Goal: Information Seeking & Learning: Learn about a topic

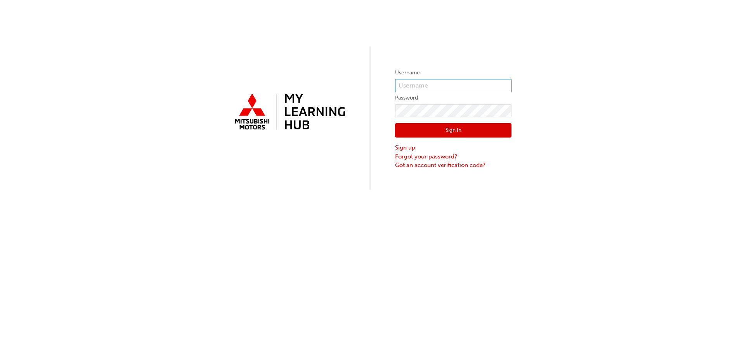
type input "[PERSON_NAME][EMAIL_ADDRESS][DOMAIN_NAME]"
click at [451, 130] on button "Sign In" at bounding box center [453, 130] width 116 height 15
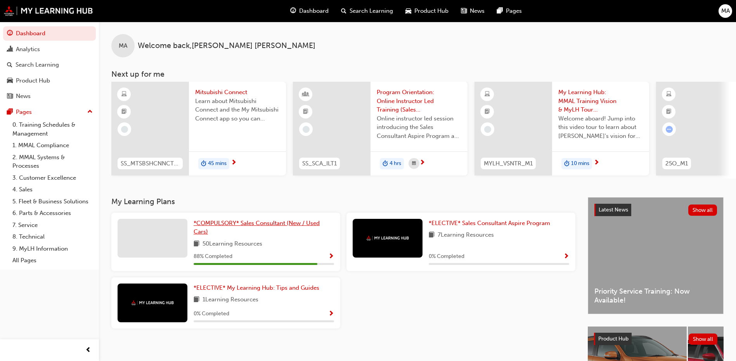
click at [227, 237] on link "*COMPULSORY* Sales Consultant (New / Used Cars)" at bounding box center [264, 227] width 140 height 17
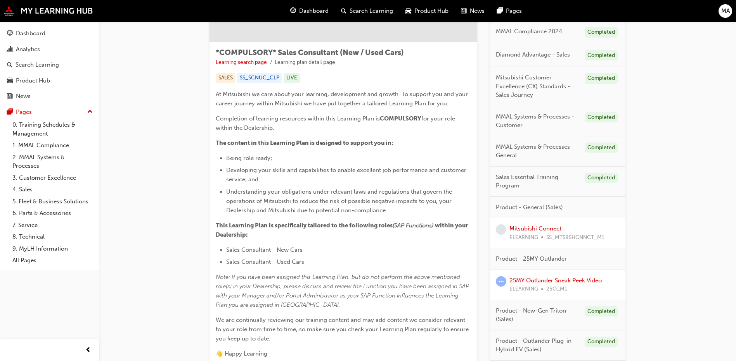
scroll to position [116, 0]
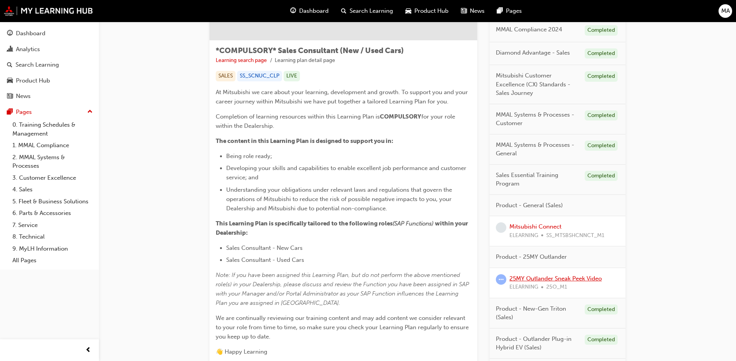
click at [537, 280] on link "25MY Outlander Sneak Peek Video" at bounding box center [555, 278] width 92 height 7
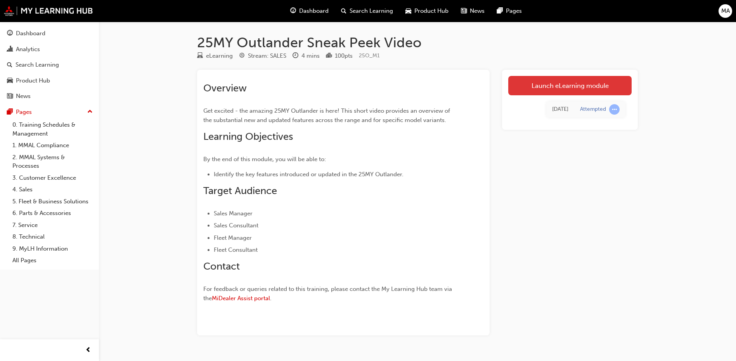
click at [575, 88] on link "Launch eLearning module" at bounding box center [569, 85] width 123 height 19
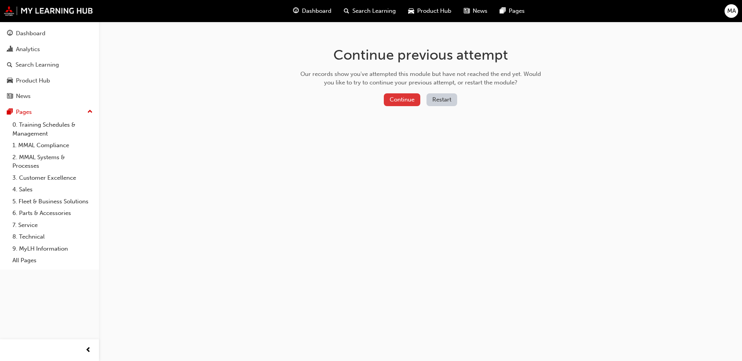
click at [410, 99] on button "Continue" at bounding box center [402, 99] width 36 height 13
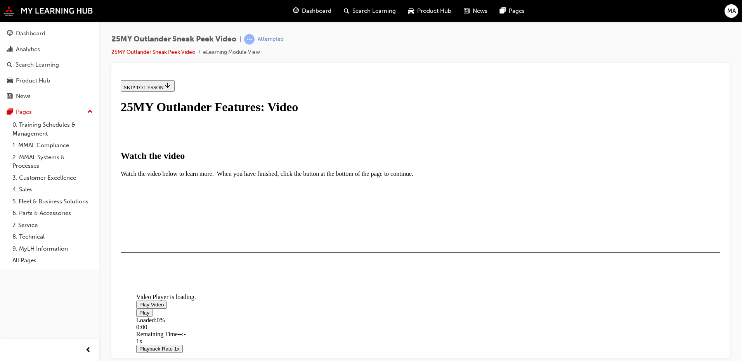
click at [139, 302] on span "Video player" at bounding box center [139, 305] width 0 height 6
click at [196, 278] on div "I HAVE WATCHED THIS VIDEO" at bounding box center [160, 275] width 73 height 6
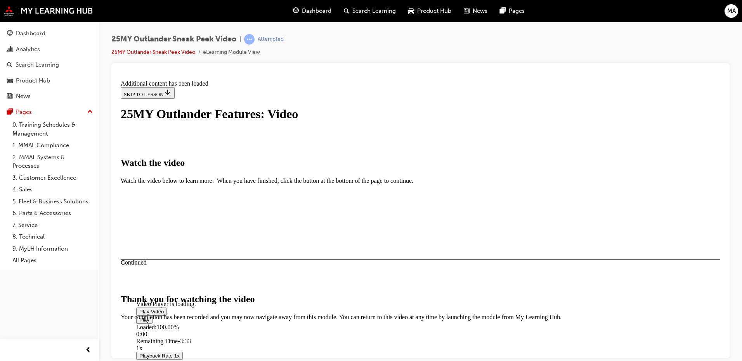
scroll to position [238, 0]
click at [168, 361] on button "CLOSE MODULE" at bounding box center [144, 368] width 47 height 8
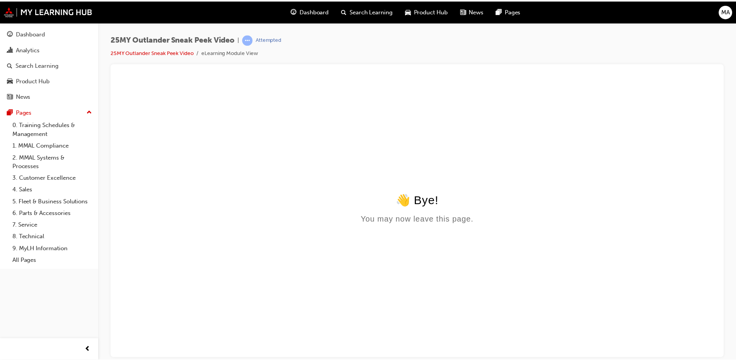
scroll to position [0, 0]
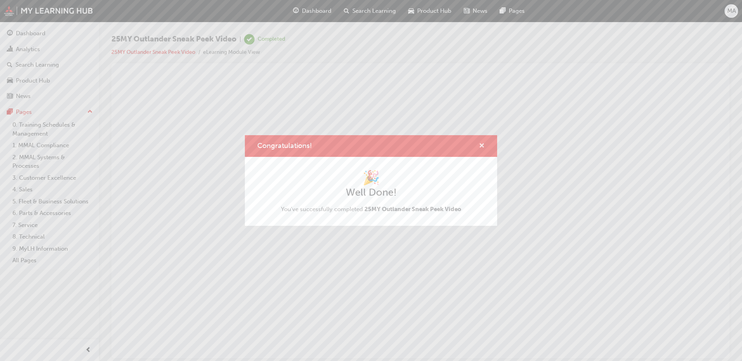
click at [483, 146] on span "cross-icon" at bounding box center [482, 146] width 6 height 7
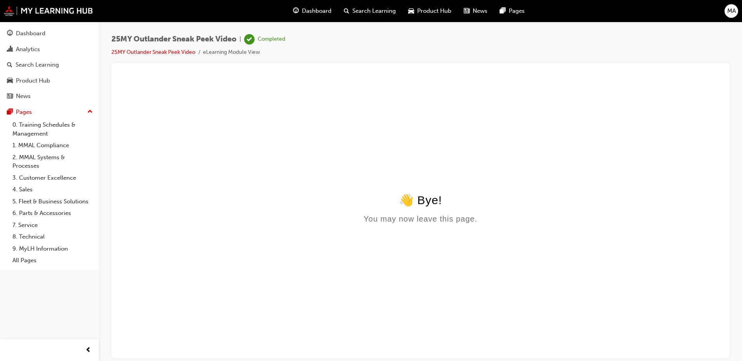
click at [311, 10] on span "Dashboard" at bounding box center [316, 11] width 29 height 9
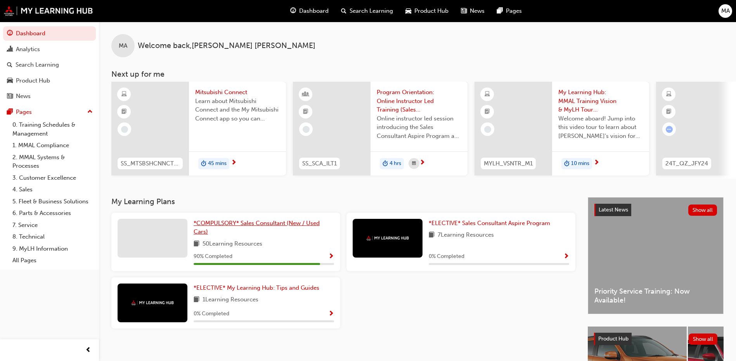
click at [225, 227] on span "*COMPULSORY* Sales Consultant (New / Used Cars)" at bounding box center [257, 228] width 126 height 16
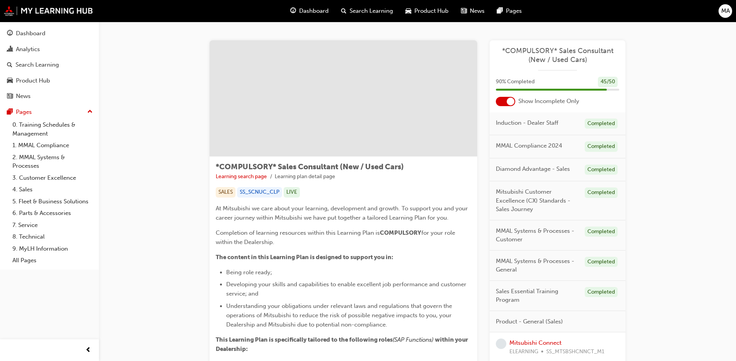
scroll to position [194, 0]
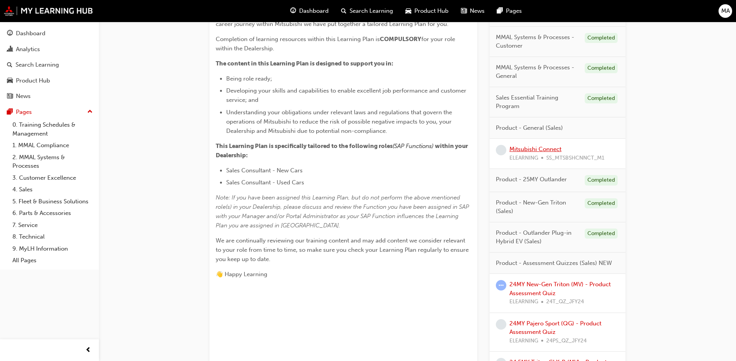
click at [543, 151] on link "Mitsubishi Connect" at bounding box center [535, 149] width 52 height 7
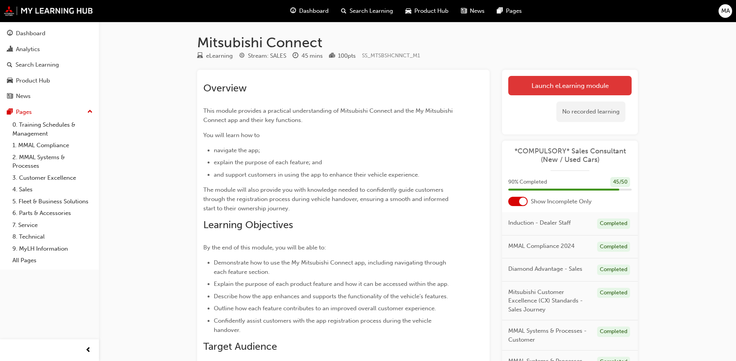
click at [571, 85] on link "Launch eLearning module" at bounding box center [569, 85] width 123 height 19
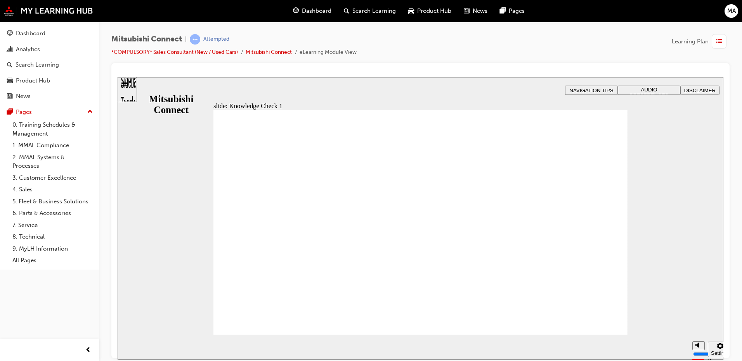
checkbox input "true"
checkbox input "false"
checkbox input "true"
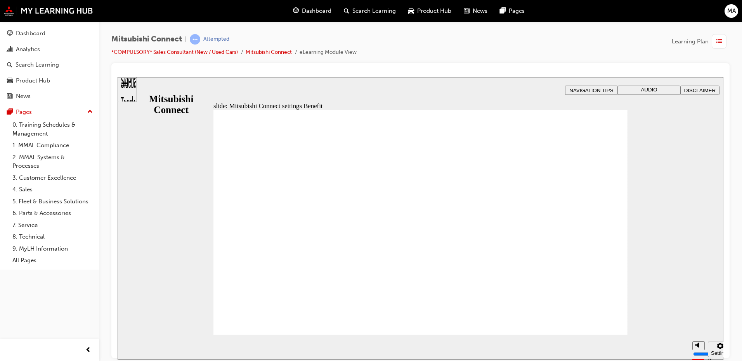
radio input "false"
radio input "true"
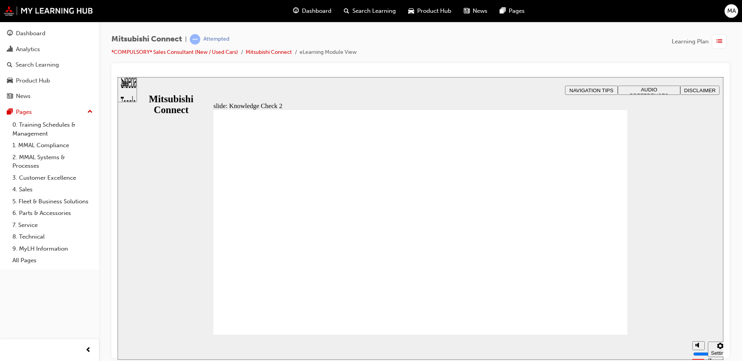
radio input "false"
radio input "true"
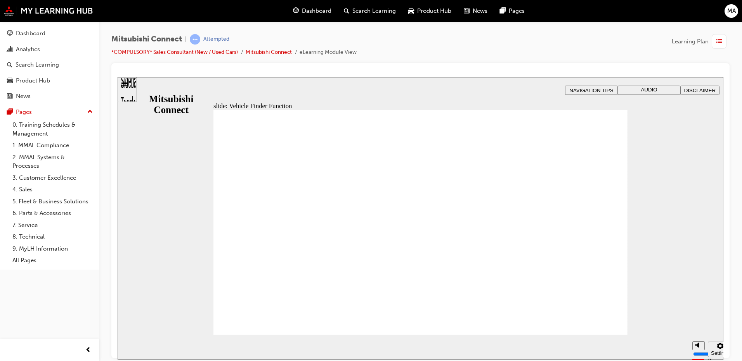
checkbox input "true"
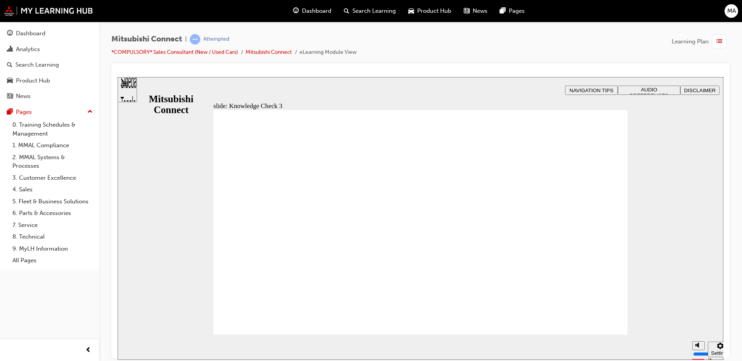
checkbox input "true"
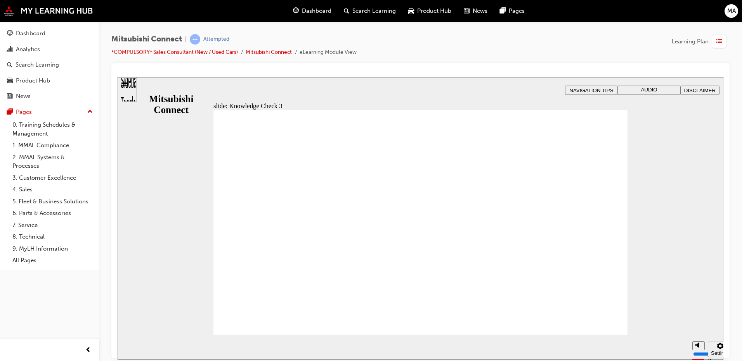
checkbox input "false"
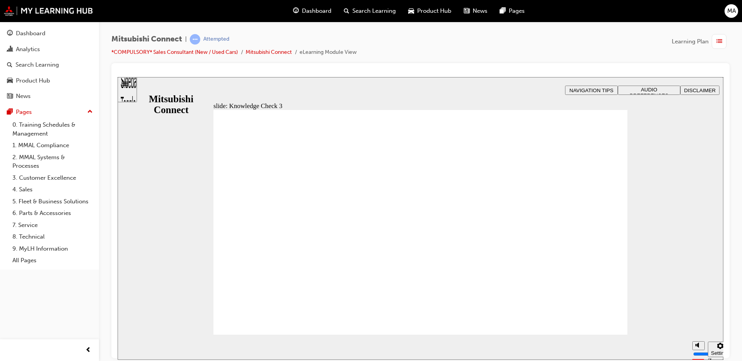
checkbox input "true"
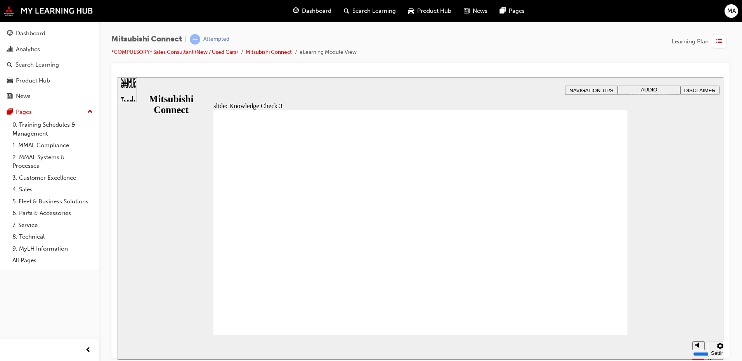
checkbox input "true"
checkbox input "false"
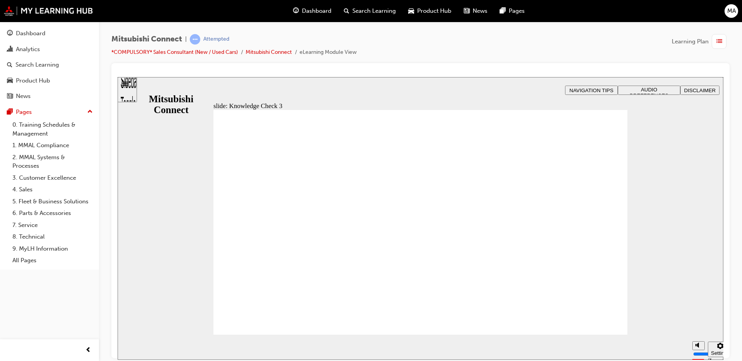
checkbox input "false"
checkbox input "true"
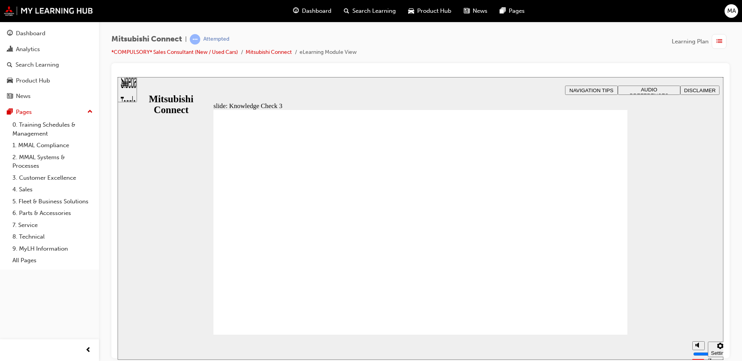
checkbox input "true"
checkbox input "false"
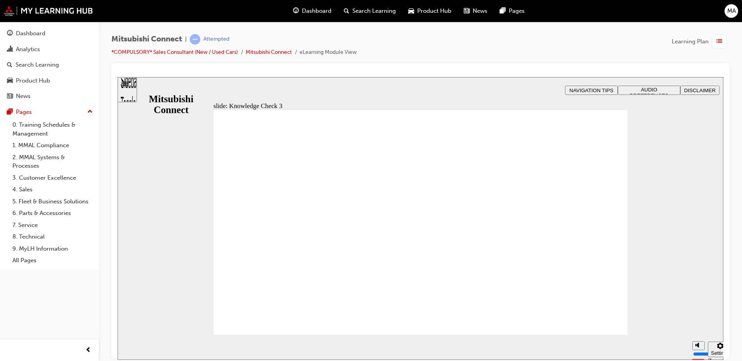
checkbox input "false"
checkbox input "true"
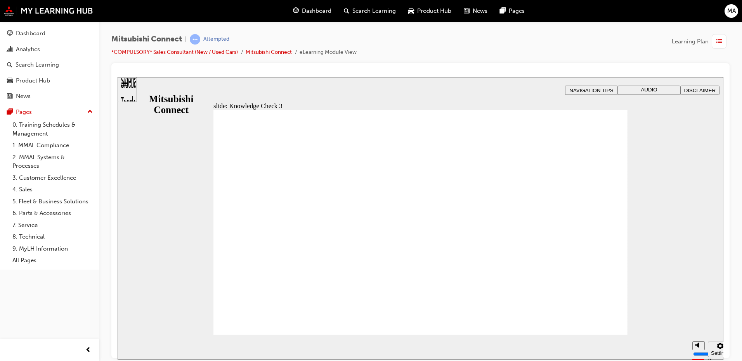
checkbox input "true"
checkbox input "false"
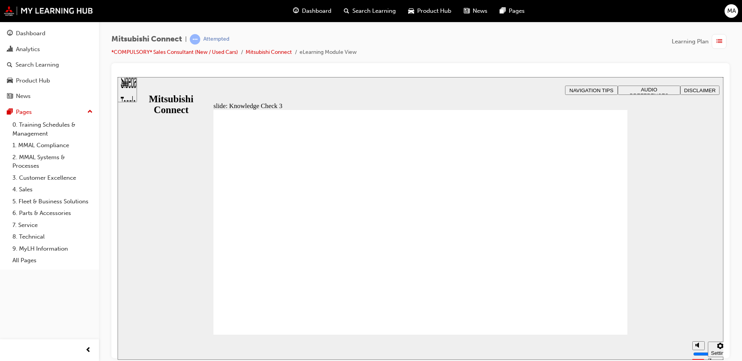
checkbox input "false"
checkbox input "true"
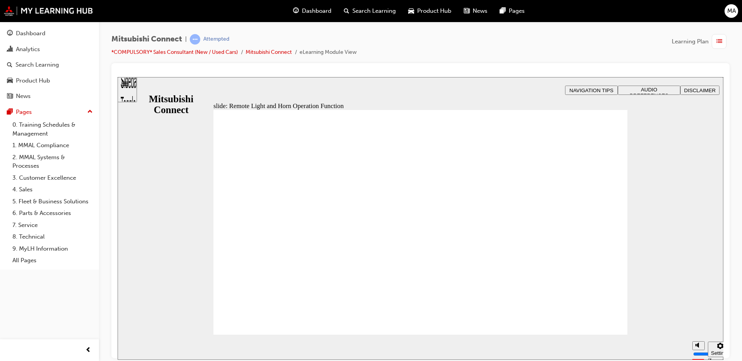
radio input "true"
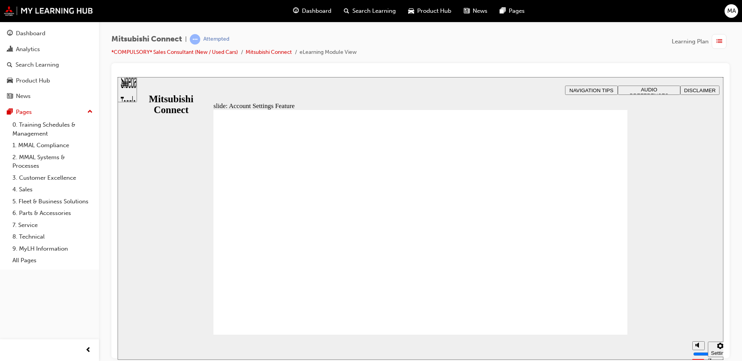
checkbox input "true"
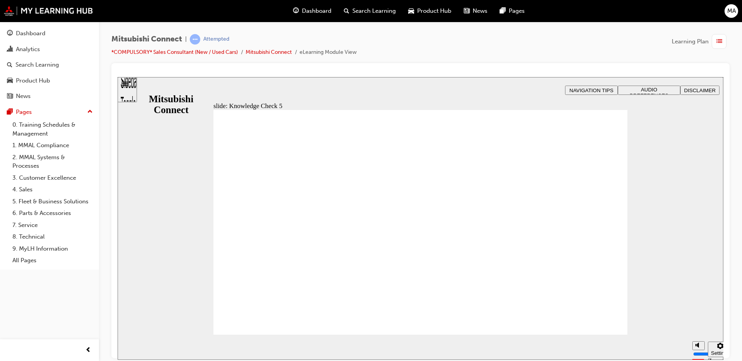
checkbox input "false"
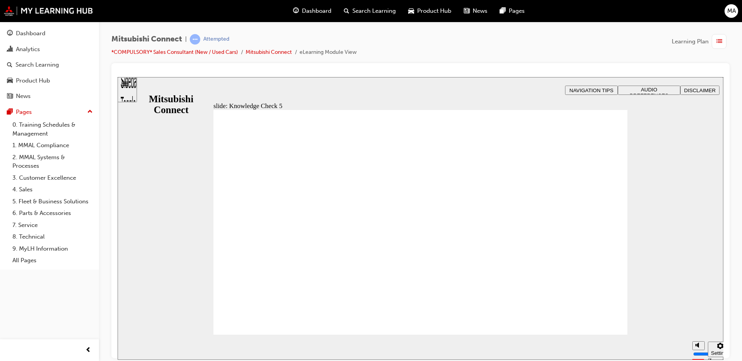
drag, startPoint x: 306, startPoint y: 229, endPoint x: 304, endPoint y: 223, distance: 6.3
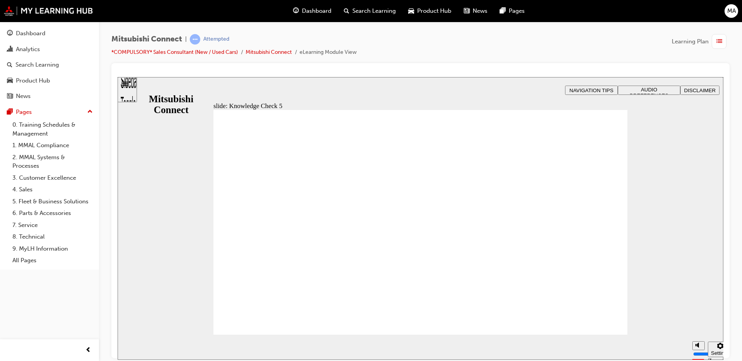
checkbox input "false"
checkbox input "true"
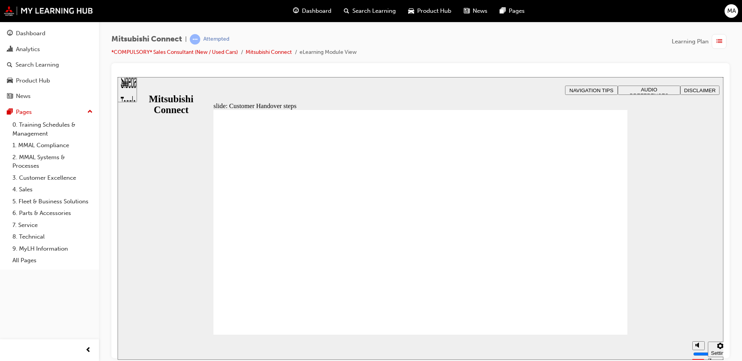
radio input "true"
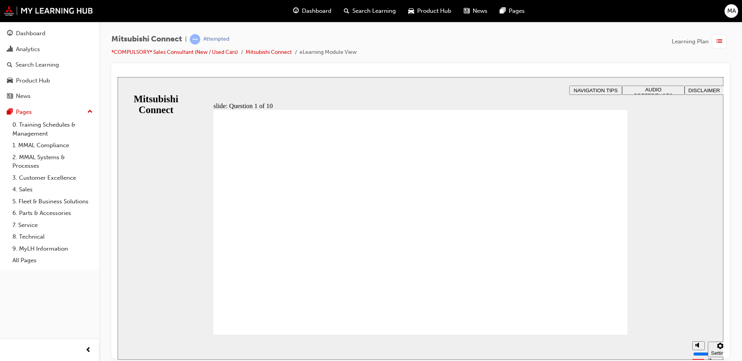
checkbox input "true"
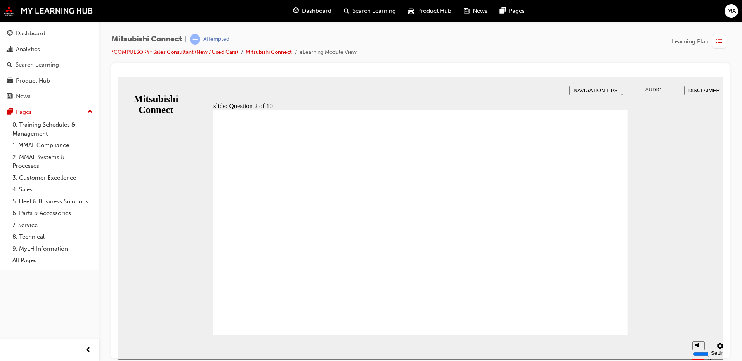
checkbox input "true"
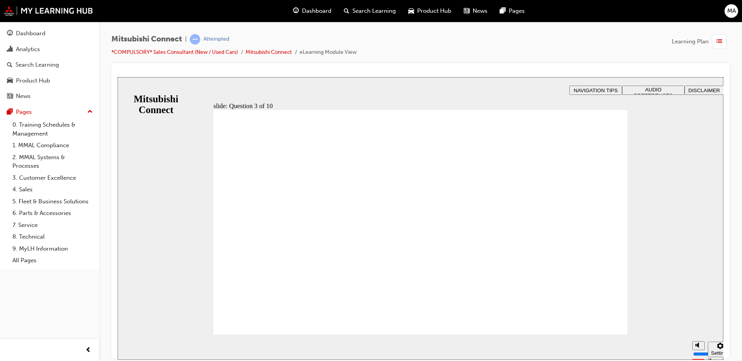
radio input "true"
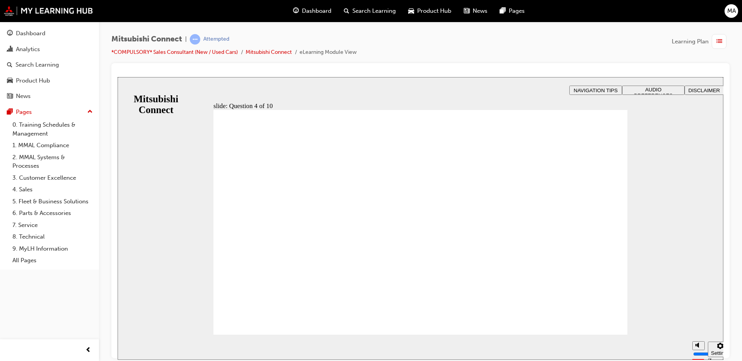
checkbox input "true"
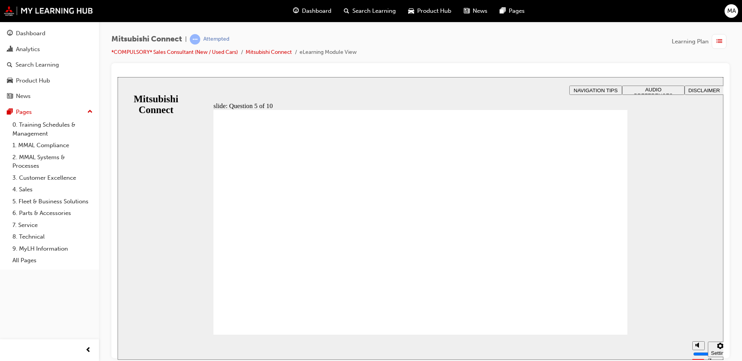
checkbox input "true"
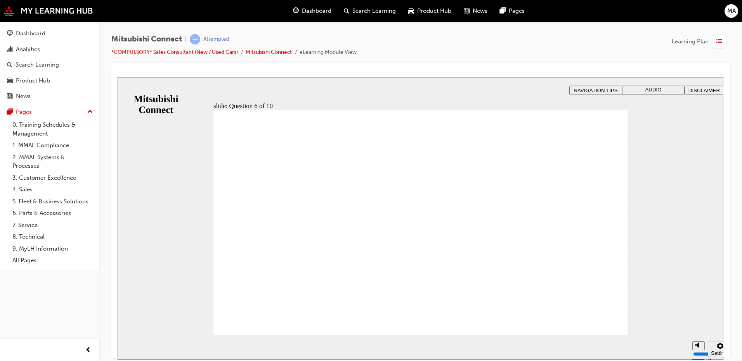
checkbox input "true"
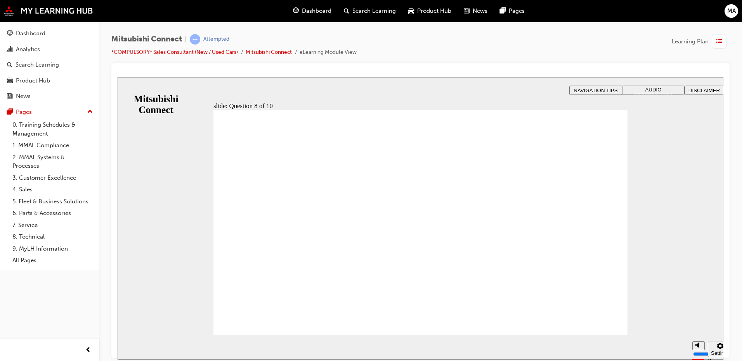
radio input "true"
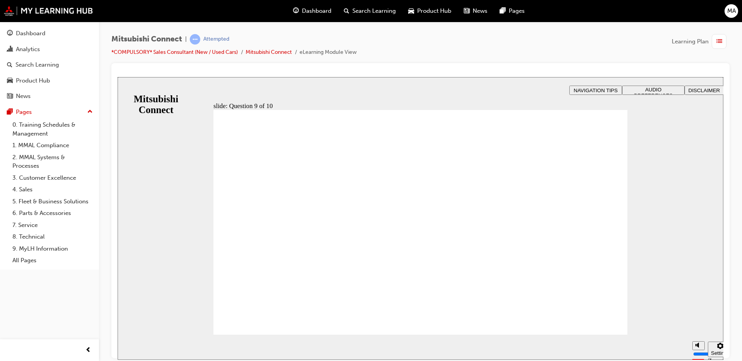
checkbox input "true"
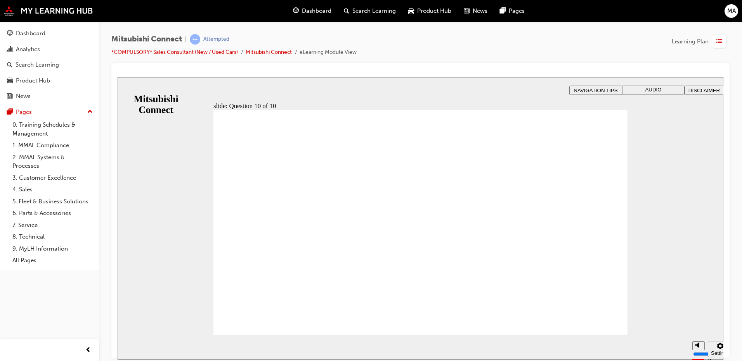
drag, startPoint x: 424, startPoint y: 289, endPoint x: 428, endPoint y: 285, distance: 5.5
drag, startPoint x: 373, startPoint y: 319, endPoint x: 425, endPoint y: 324, distance: 51.4
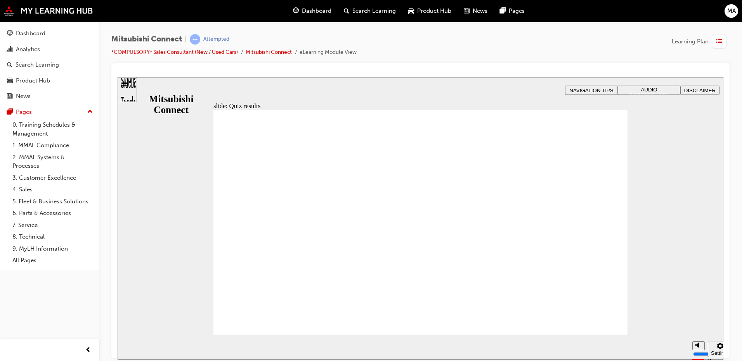
radio input "true"
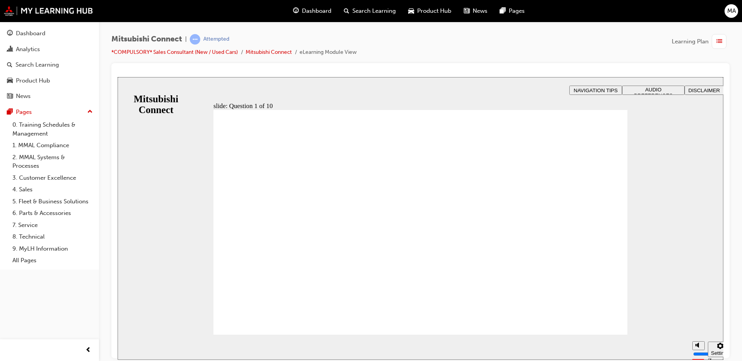
checkbox input "true"
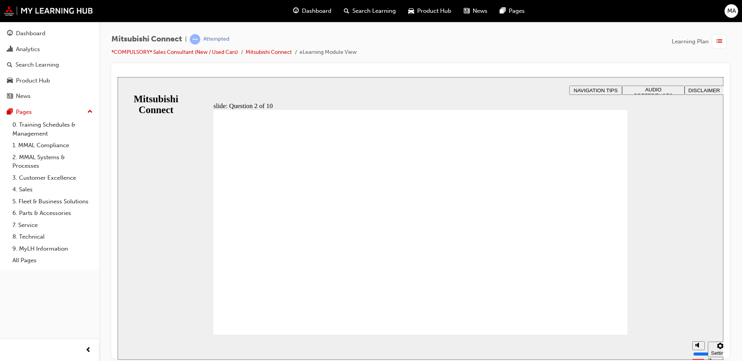
checkbox input "true"
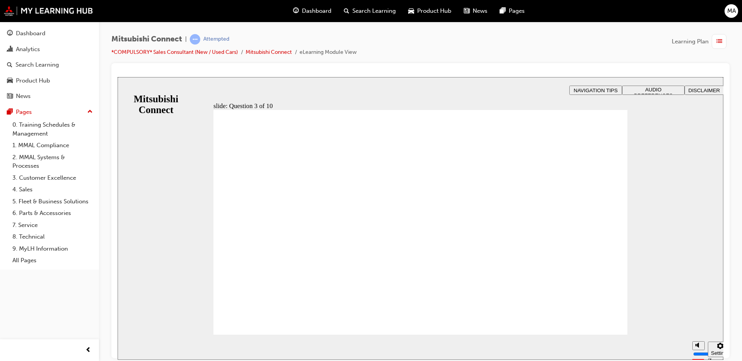
radio input "true"
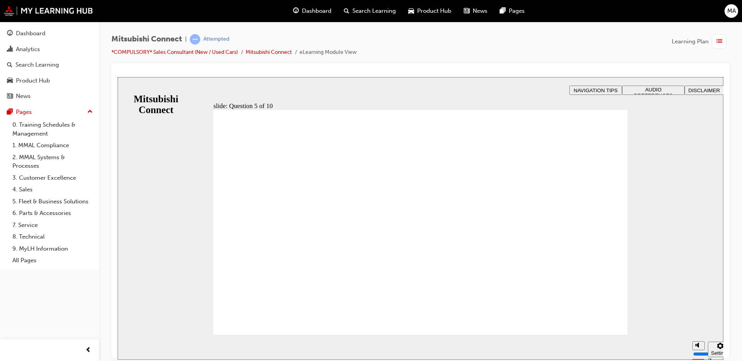
checkbox input "true"
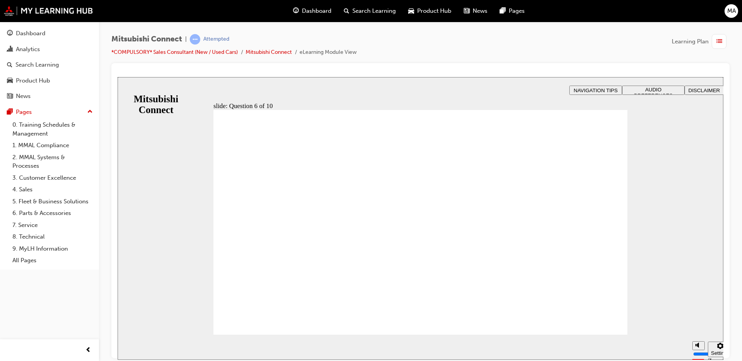
checkbox input "true"
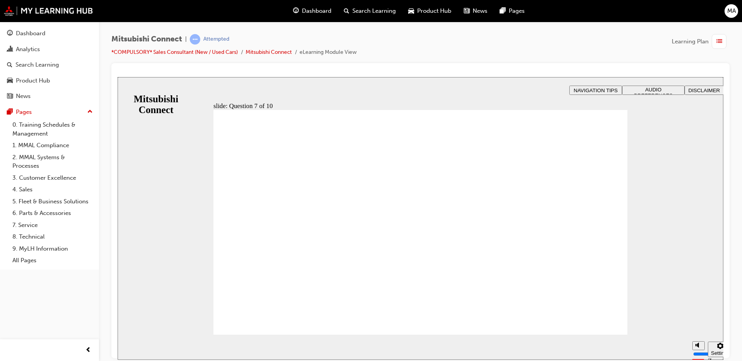
checkbox input "true"
radio input "true"
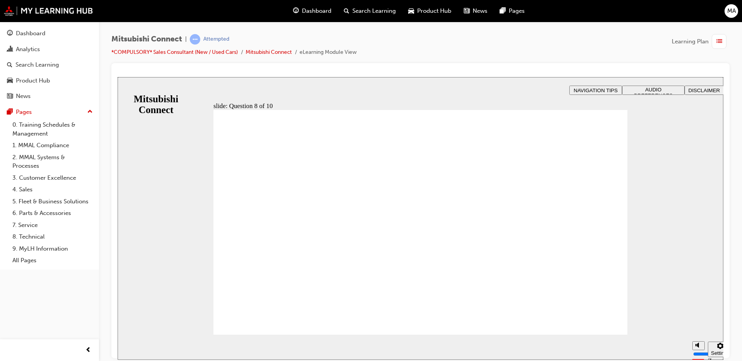
radio input "true"
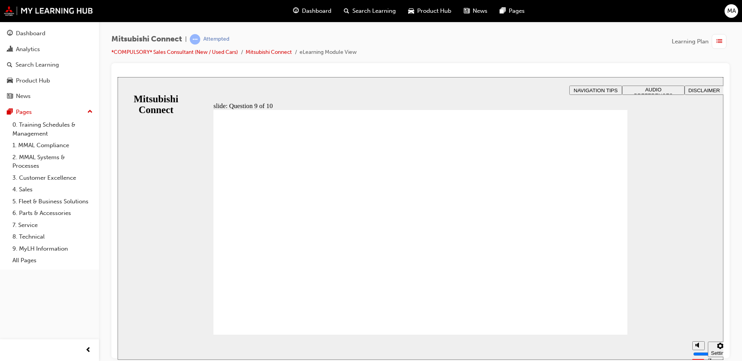
checkbox input "true"
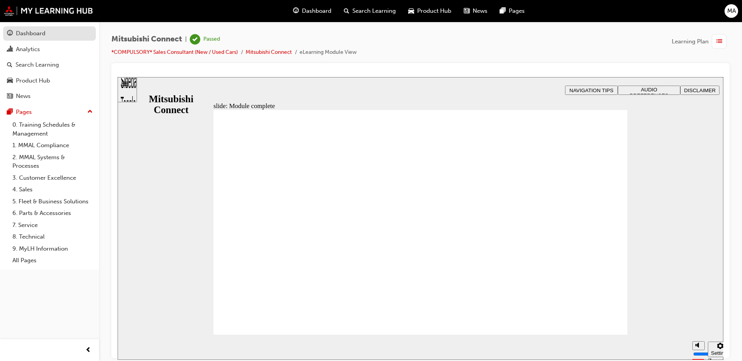
click at [19, 33] on div "Dashboard" at bounding box center [30, 33] width 29 height 9
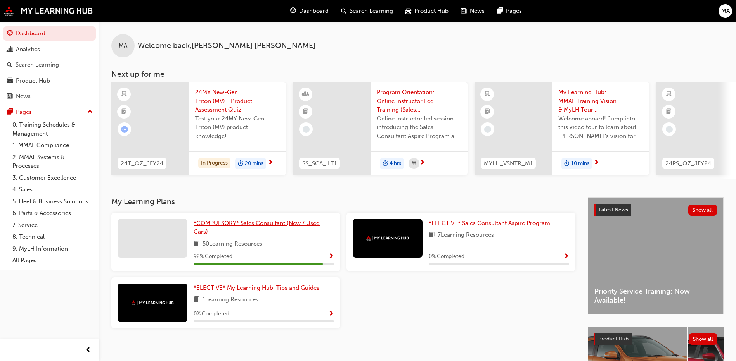
click at [223, 225] on span "*COMPULSORY* Sales Consultant (New / Used Cars)" at bounding box center [257, 228] width 126 height 16
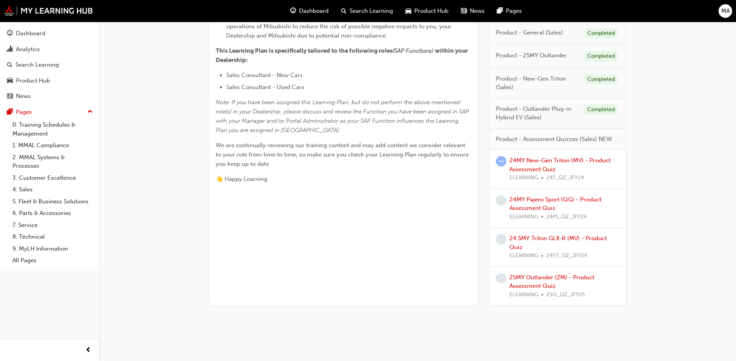
scroll to position [290, 0]
click at [538, 275] on link "25MY Outlander (ZM) - Product Assessment Quiz" at bounding box center [551, 281] width 85 height 16
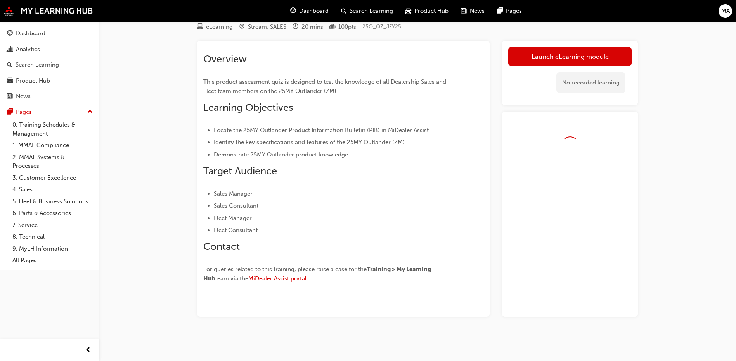
scroll to position [50, 0]
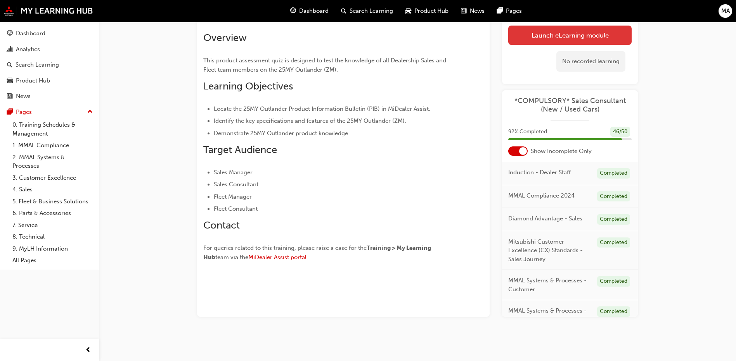
click at [549, 32] on link "Launch eLearning module" at bounding box center [569, 35] width 123 height 19
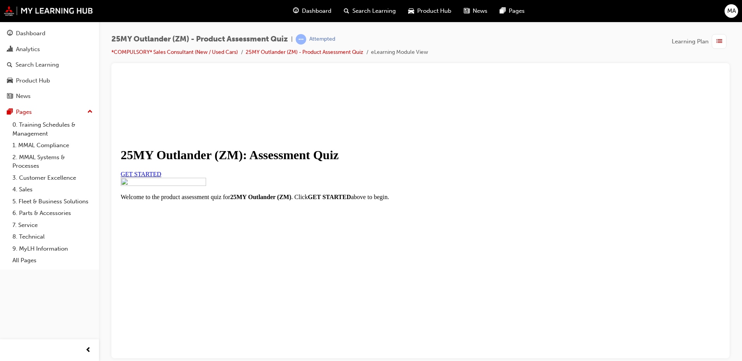
click at [161, 177] on span "GET STARTED" at bounding box center [141, 174] width 41 height 7
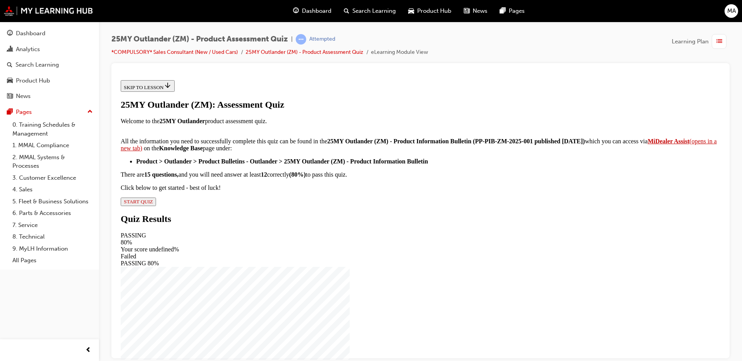
scroll to position [121, 0]
click at [153, 204] on span "START QUIZ" at bounding box center [138, 202] width 29 height 6
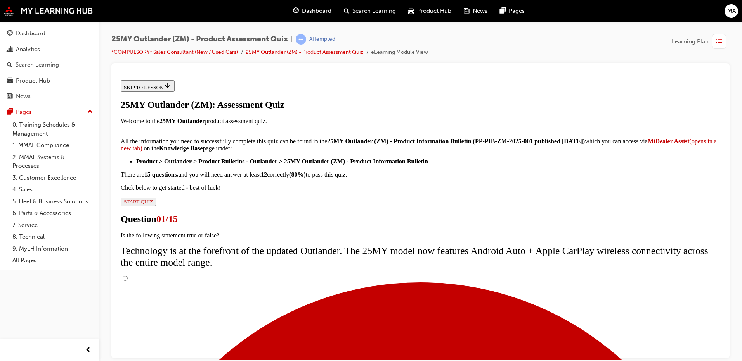
click at [128, 276] on input "True" at bounding box center [125, 278] width 5 height 5
radio input "true"
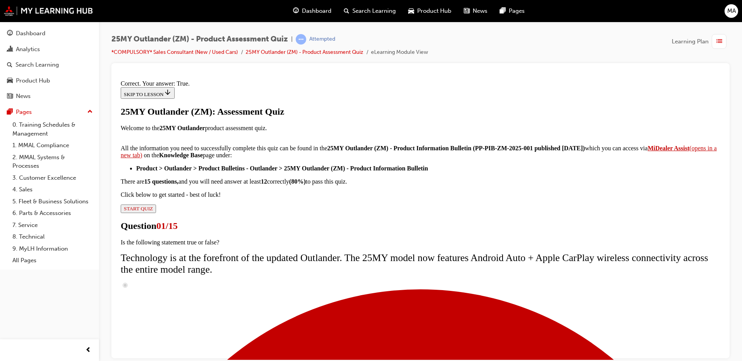
scroll to position [86, 0]
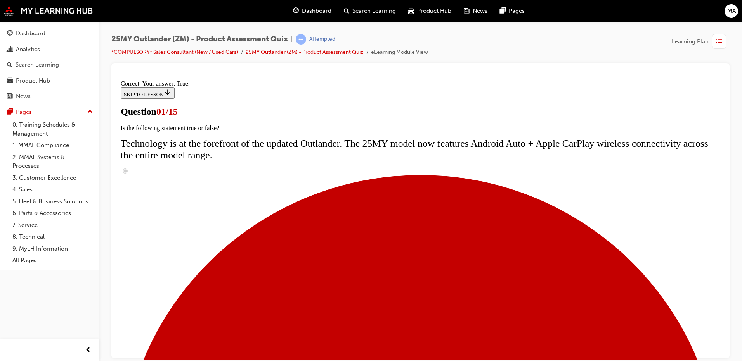
scroll to position [78, 0]
radio input "true"
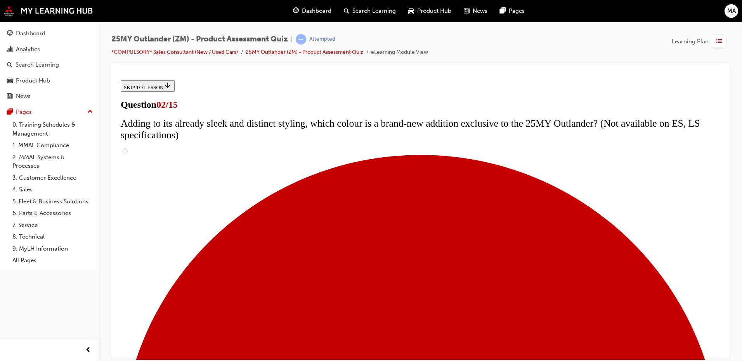
scroll to position [78, 0]
checkbox input "true"
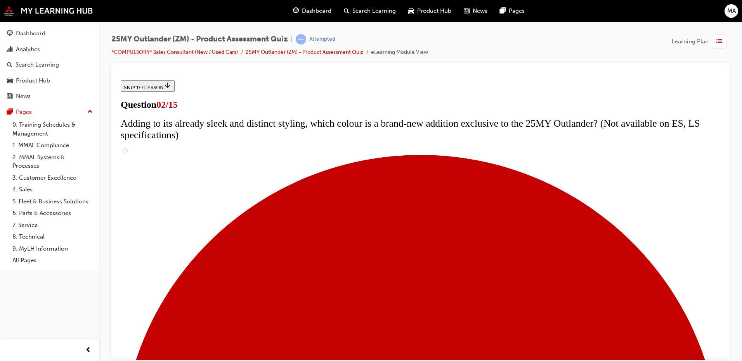
checkbox input "true"
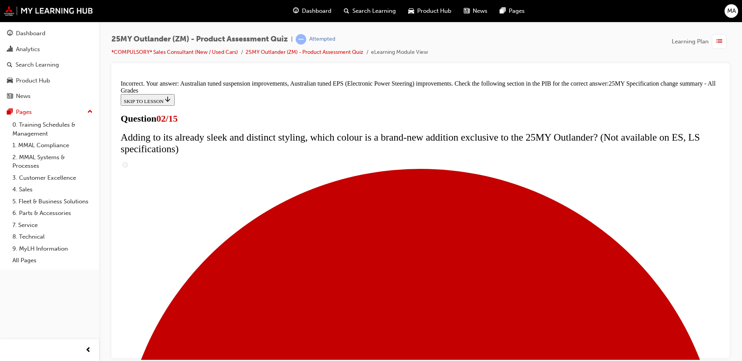
scroll to position [258, 0]
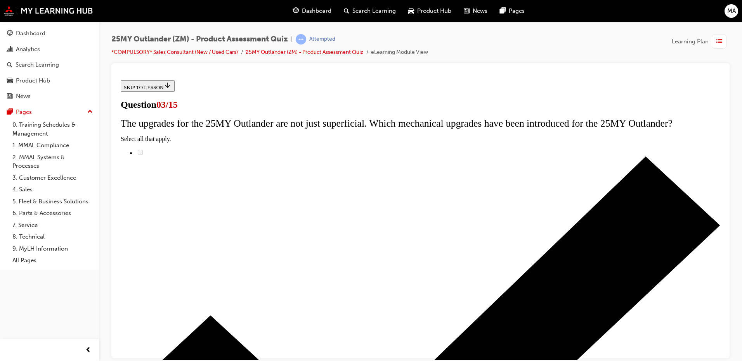
scroll to position [78, 0]
radio input "true"
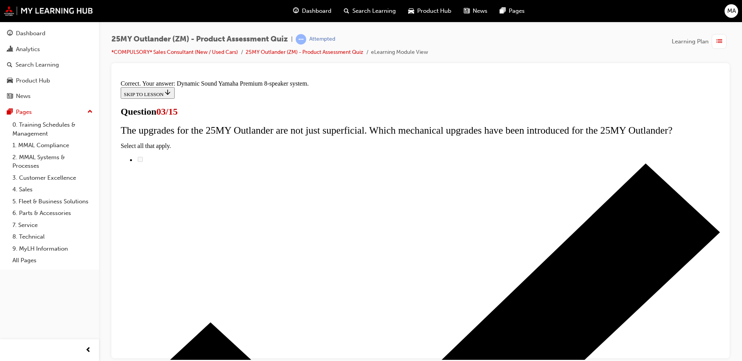
scroll to position [121, 0]
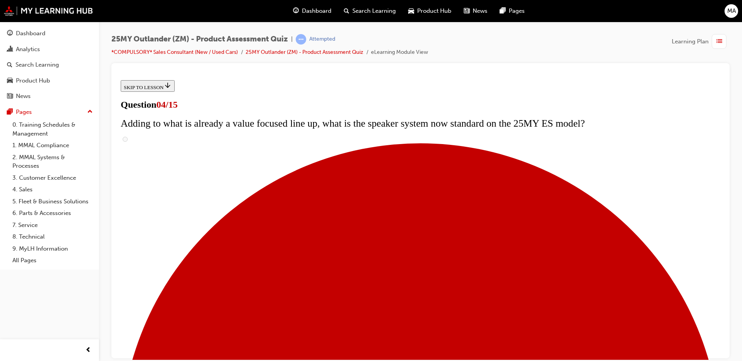
scroll to position [116, 0]
checkbox input "true"
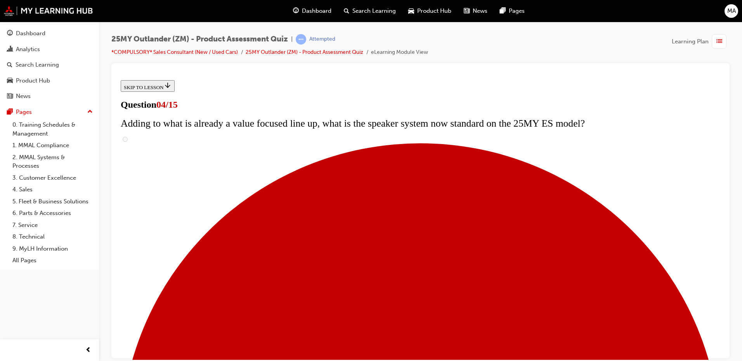
checkbox input "true"
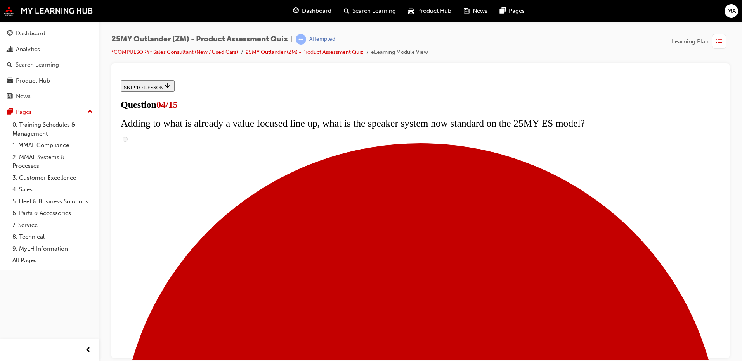
checkbox input "true"
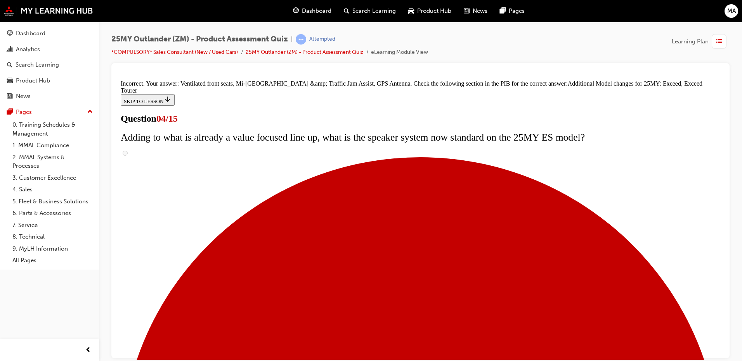
scroll to position [289, 0]
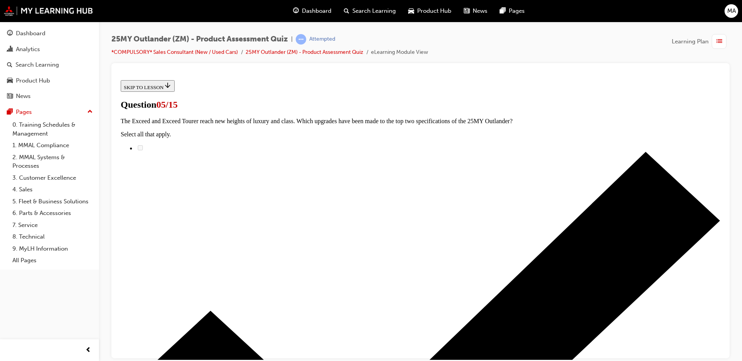
scroll to position [78, 0]
radio input "true"
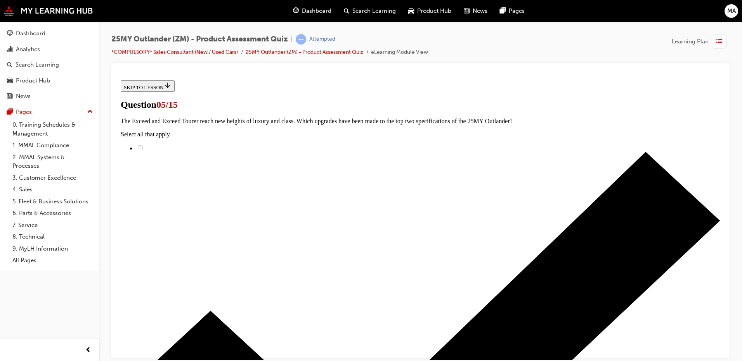
radio input "true"
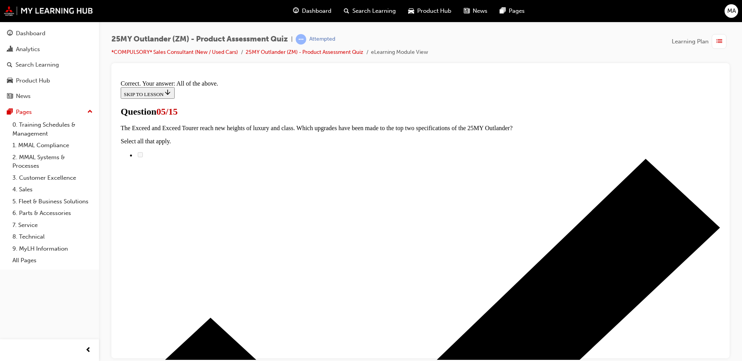
scroll to position [183, 0]
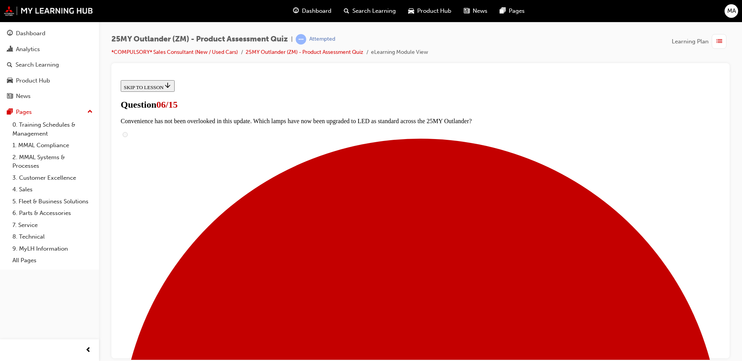
scroll to position [194, 0]
radio input "true"
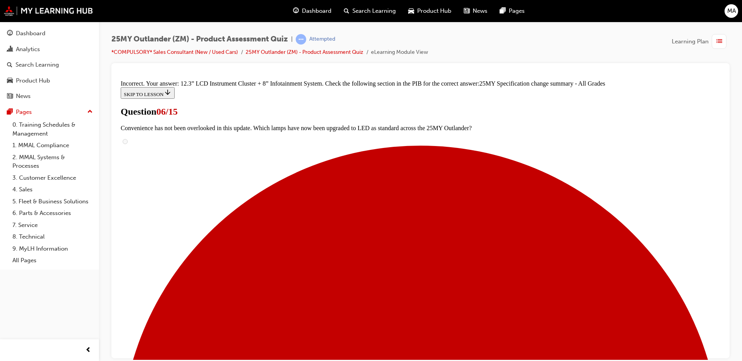
scroll to position [304, 0]
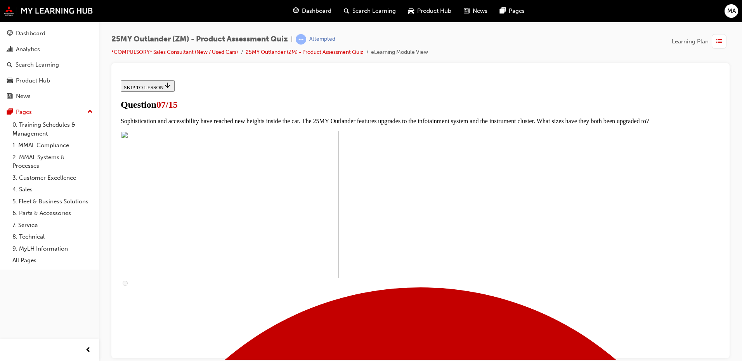
scroll to position [243, 0]
checkbox input "true"
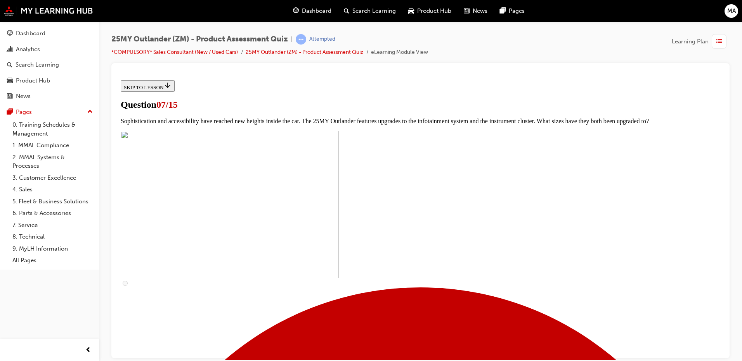
checkbox input "true"
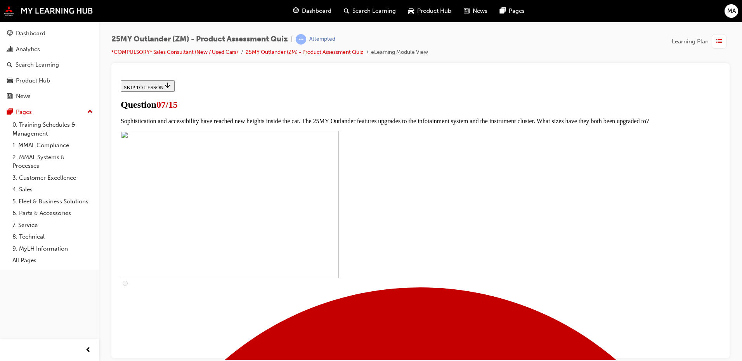
checkbox input "true"
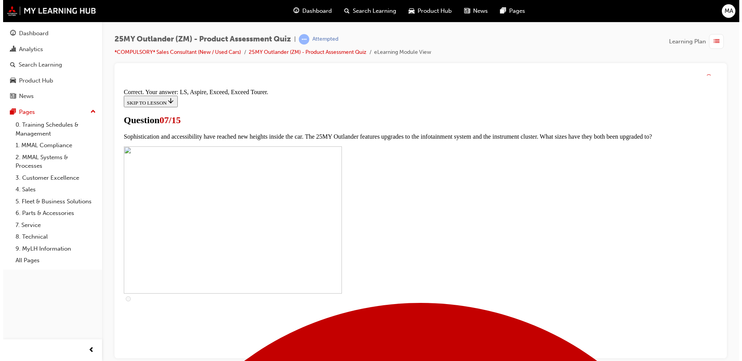
scroll to position [345, 0]
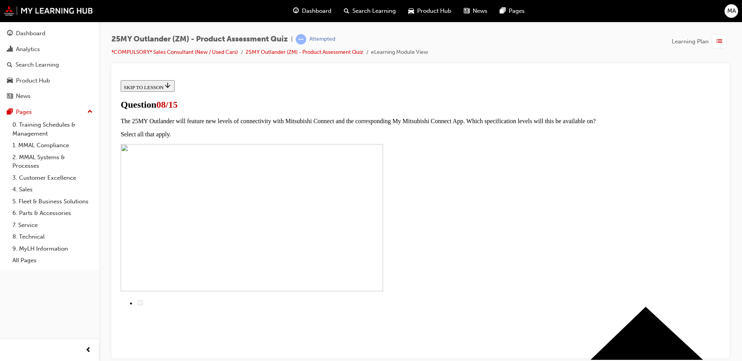
scroll to position [39, 0]
radio input "true"
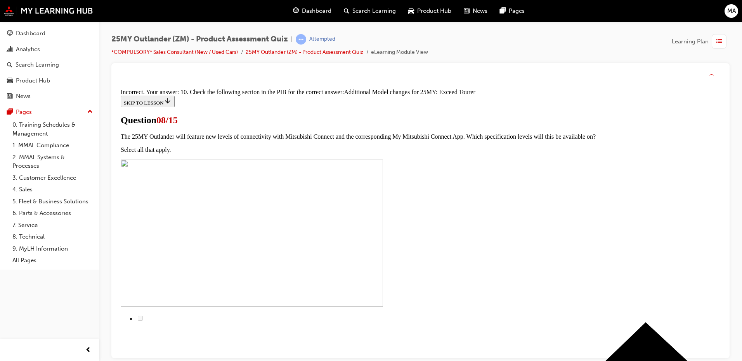
scroll to position [169, 0]
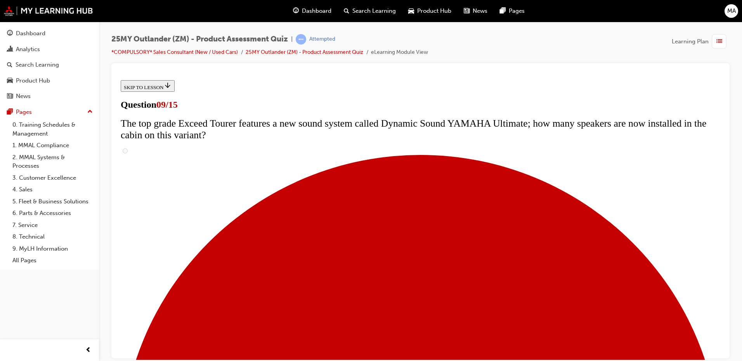
scroll to position [349, 0]
radio input "true"
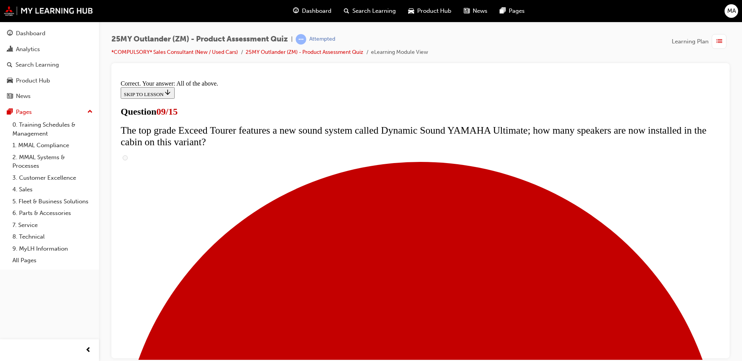
scroll to position [399, 0]
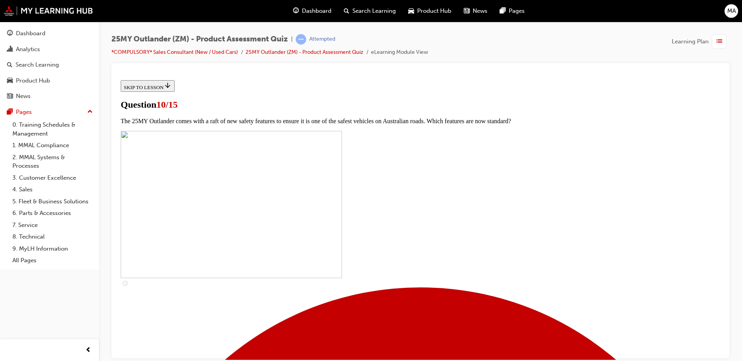
scroll to position [233, 0]
checkbox input "true"
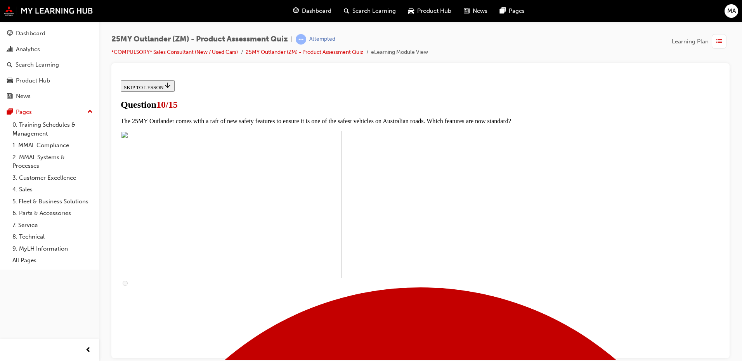
checkbox input "true"
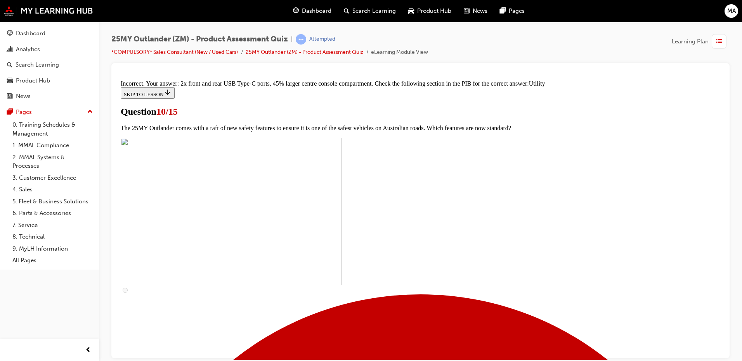
scroll to position [374, 0]
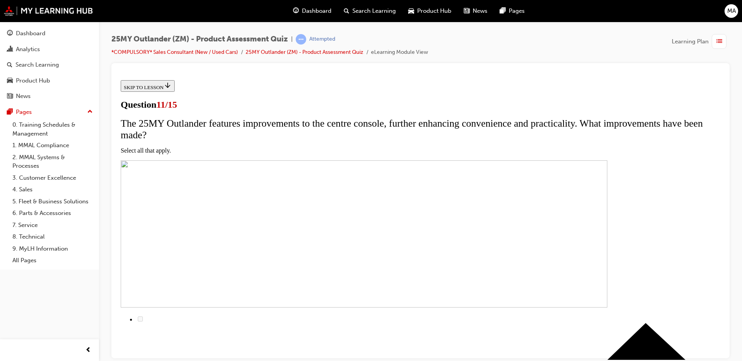
scroll to position [154, 0]
checkbox input "true"
drag, startPoint x: 320, startPoint y: 141, endPoint x: 327, endPoint y: 102, distance: 39.4
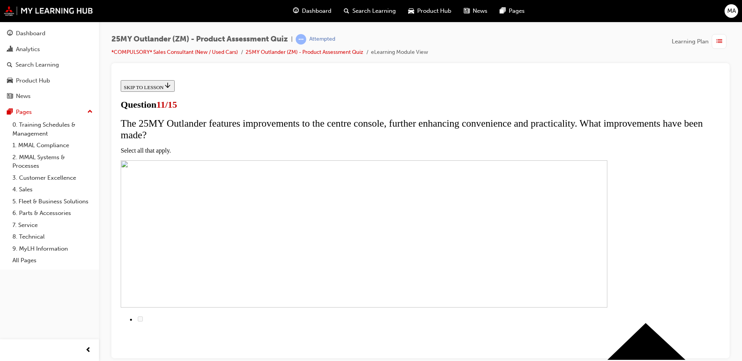
checkbox input "true"
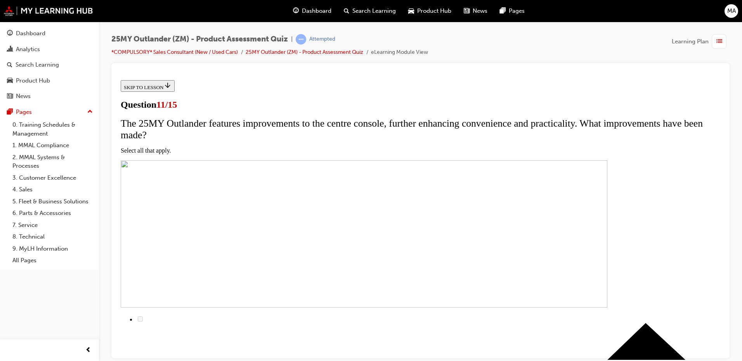
checkbox input "true"
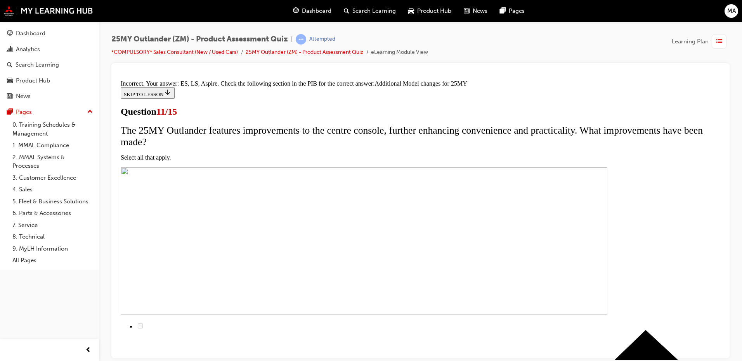
scroll to position [226, 0]
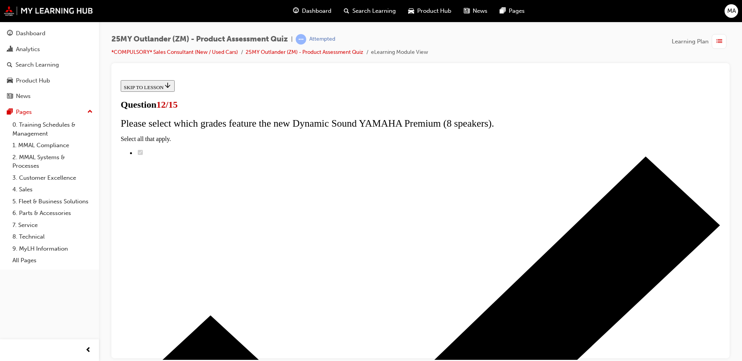
scroll to position [0, 0]
drag, startPoint x: 539, startPoint y: 216, endPoint x: 524, endPoint y: 218, distance: 15.6
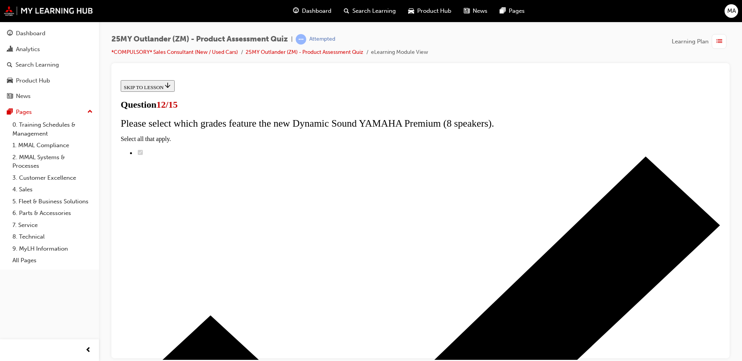
drag, startPoint x: 524, startPoint y: 218, endPoint x: 506, endPoint y: 215, distance: 18.4
drag, startPoint x: 506, startPoint y: 215, endPoint x: 484, endPoint y: 215, distance: 21.3
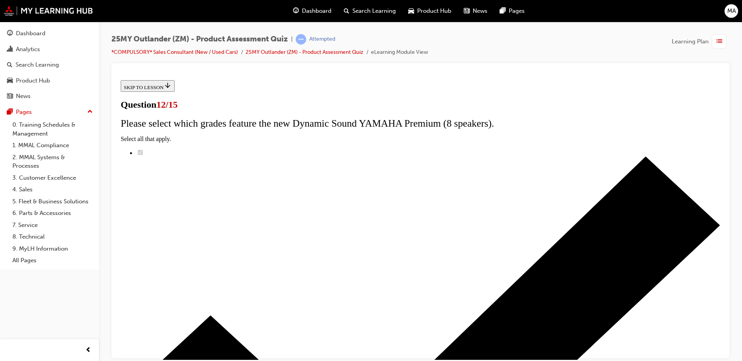
drag, startPoint x: 484, startPoint y: 215, endPoint x: 455, endPoint y: 217, distance: 29.9
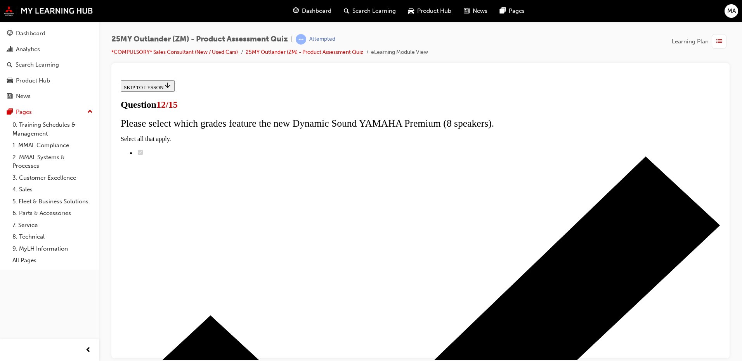
drag, startPoint x: 455, startPoint y: 217, endPoint x: 439, endPoint y: 216, distance: 15.2
drag, startPoint x: 439, startPoint y: 216, endPoint x: 417, endPoint y: 214, distance: 22.9
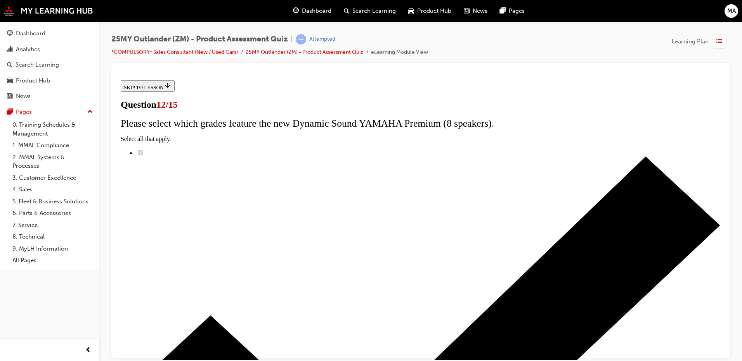
drag, startPoint x: 523, startPoint y: 193, endPoint x: 474, endPoint y: 193, distance: 49.3
drag, startPoint x: 474, startPoint y: 193, endPoint x: 428, endPoint y: 197, distance: 46.3
drag, startPoint x: 428, startPoint y: 197, endPoint x: 345, endPoint y: 207, distance: 83.6
drag, startPoint x: 345, startPoint y: 207, endPoint x: 324, endPoint y: 206, distance: 20.6
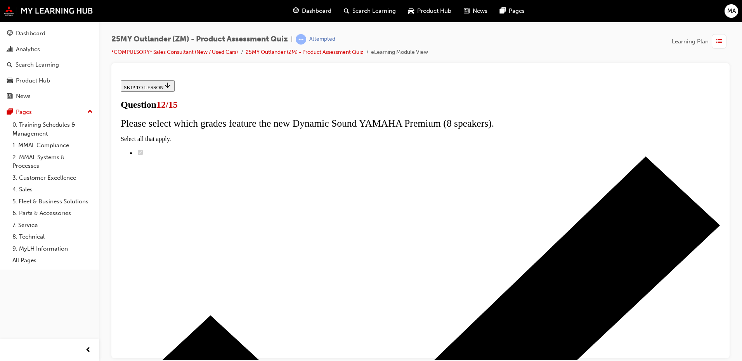
drag, startPoint x: 324, startPoint y: 206, endPoint x: 316, endPoint y: 205, distance: 7.8
drag, startPoint x: 316, startPoint y: 205, endPoint x: 309, endPoint y: 206, distance: 7.5
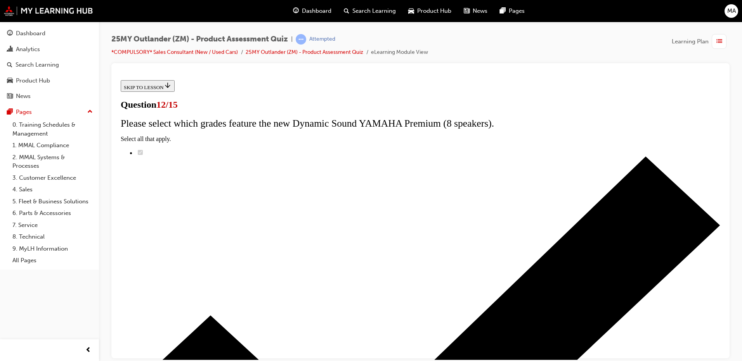
radio input "true"
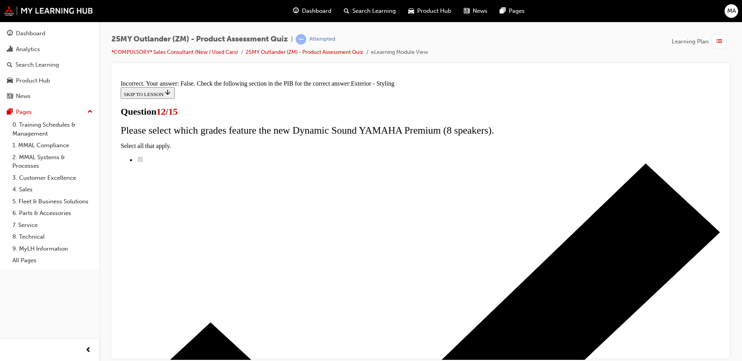
scroll to position [133, 0]
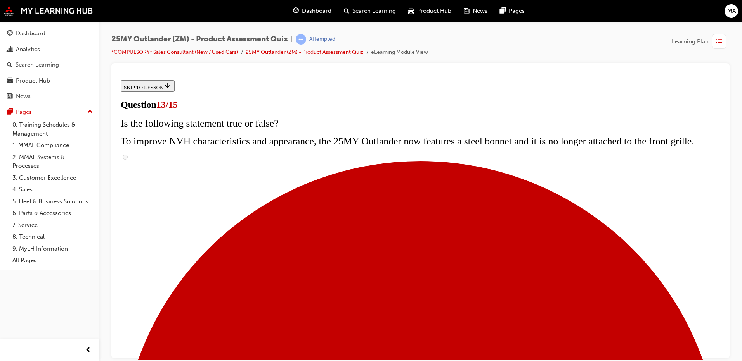
scroll to position [78, 0]
radio input "true"
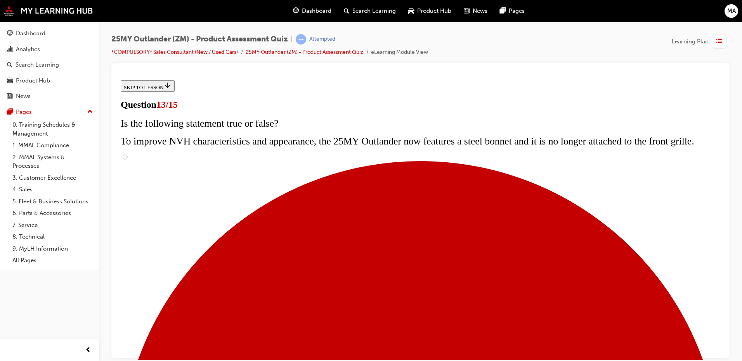
radio input "true"
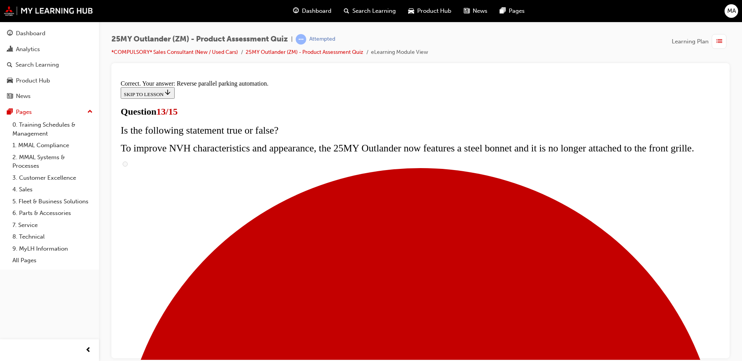
scroll to position [197, 0]
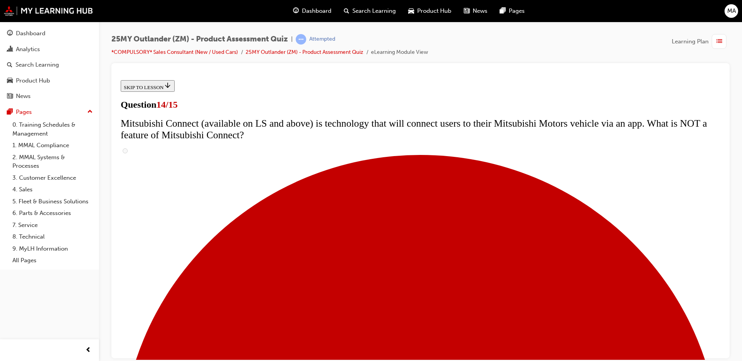
scroll to position [194, 0]
radio input "true"
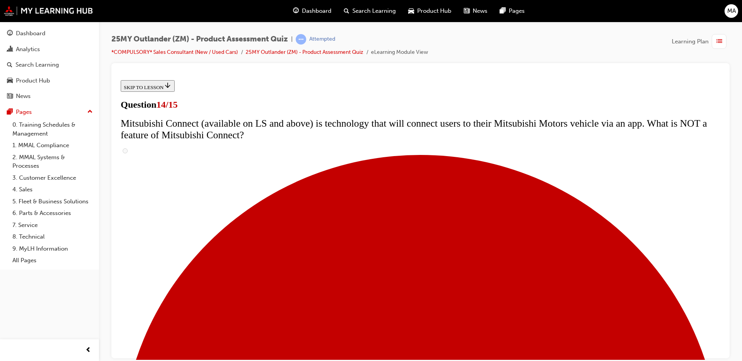
radio input "true"
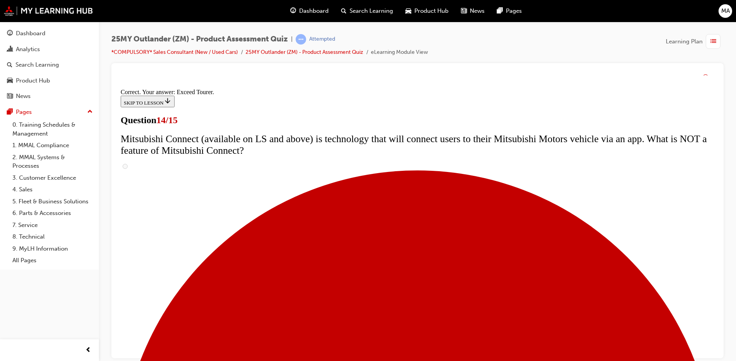
scroll to position [319, 0]
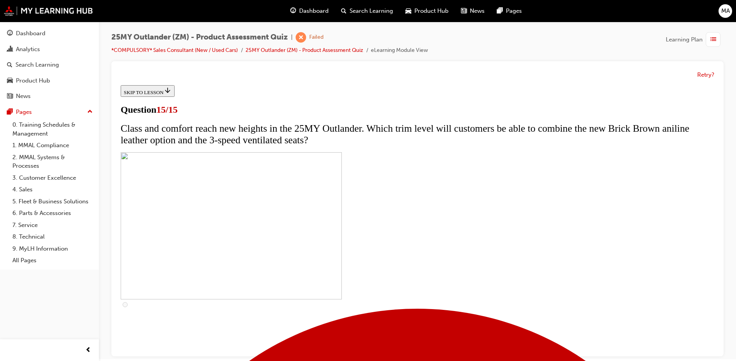
scroll to position [0, 0]
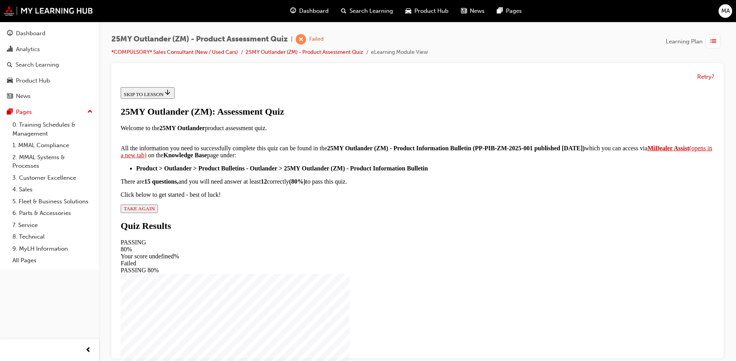
scroll to position [121, 0]
click at [158, 213] on button "TAKE AGAIN" at bounding box center [139, 209] width 37 height 9
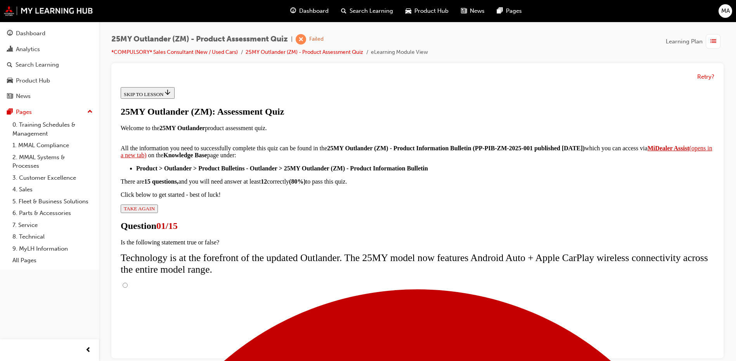
click at [128, 283] on input "True" at bounding box center [125, 285] width 5 height 5
radio input "true"
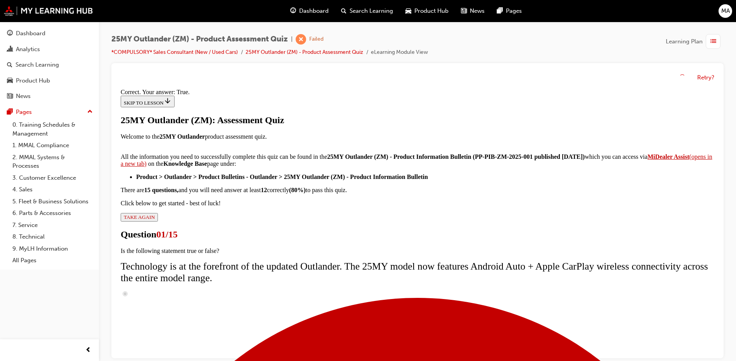
scroll to position [86, 0]
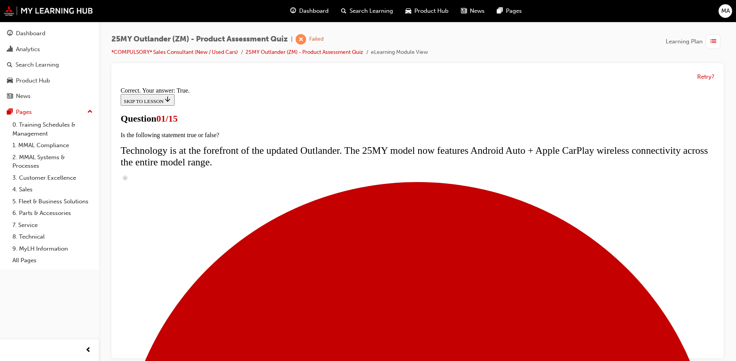
scroll to position [78, 0]
radio input "true"
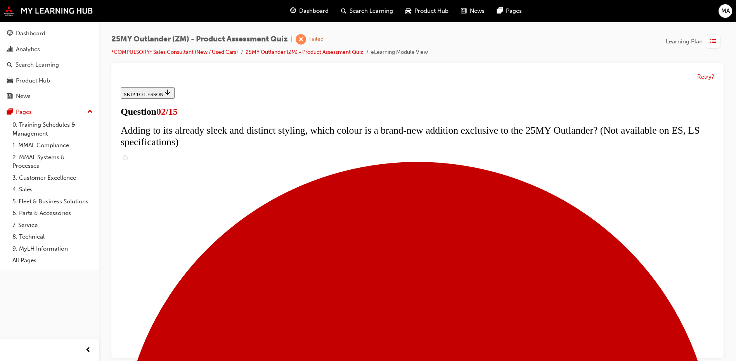
scroll to position [116, 0]
checkbox input "true"
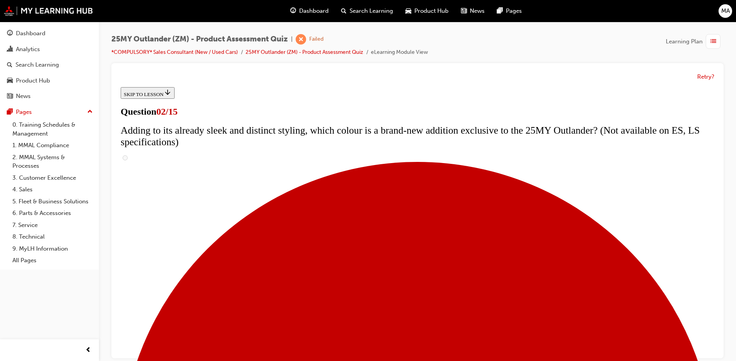
checkbox input "true"
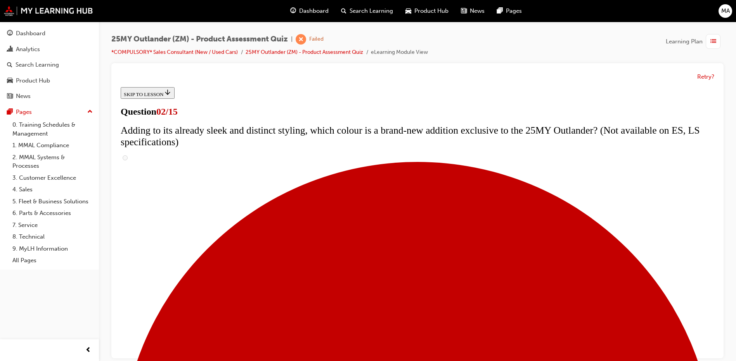
checkbox input "true"
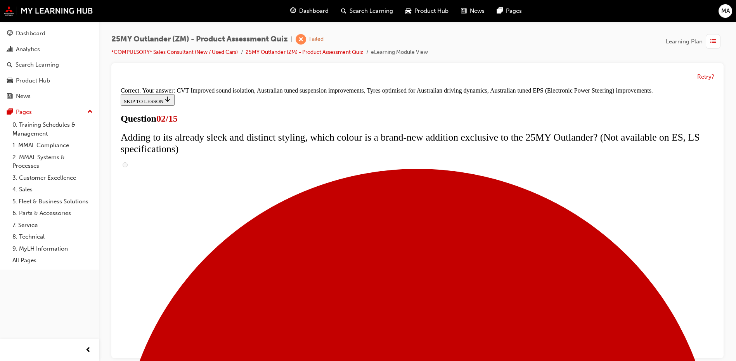
scroll to position [210, 0]
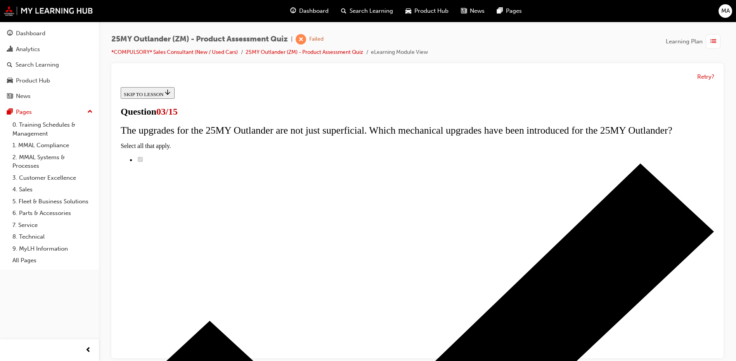
scroll to position [78, 0]
radio input "true"
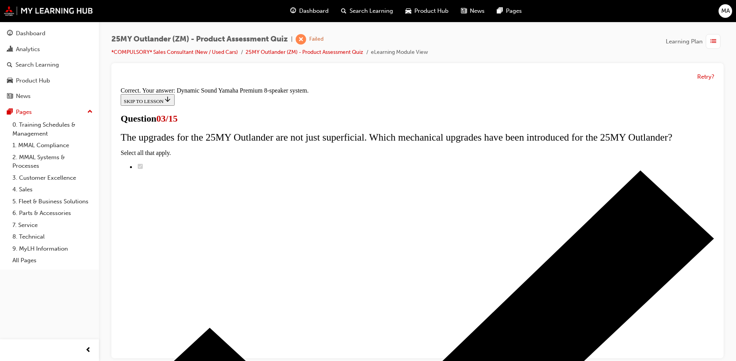
scroll to position [121, 0]
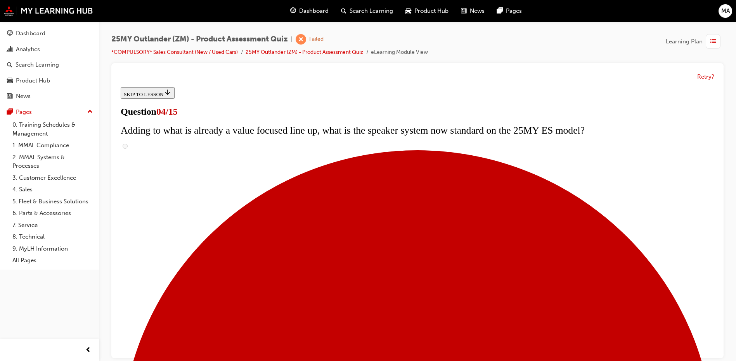
scroll to position [139, 0]
checkbox input "true"
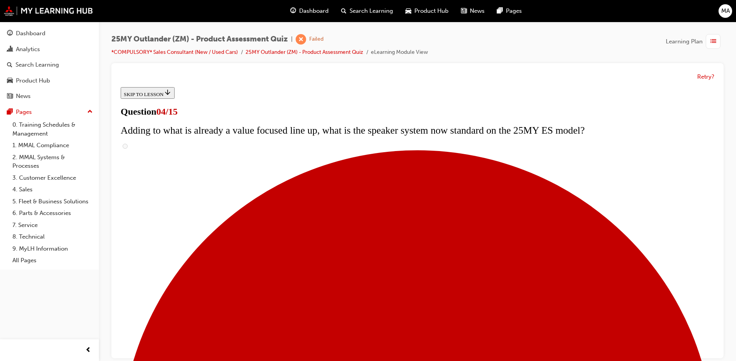
checkbox input "true"
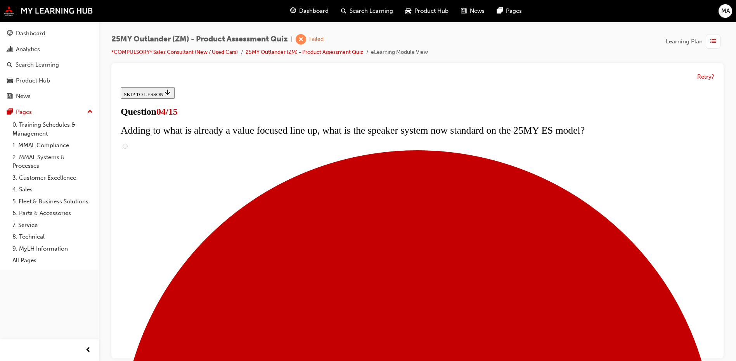
checkbox input "true"
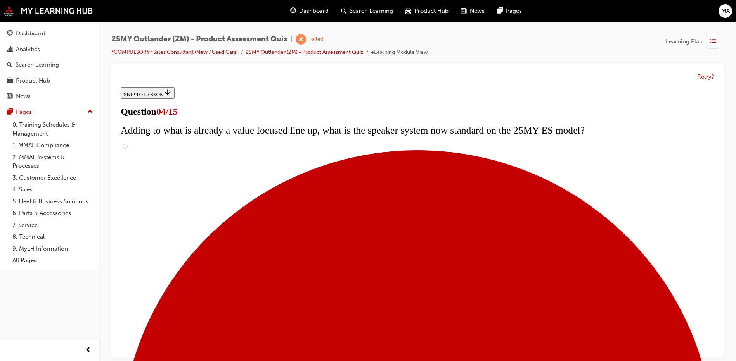
checkbox input "true"
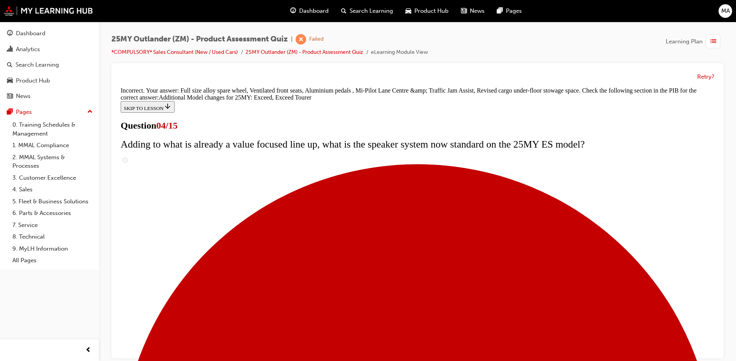
scroll to position [289, 0]
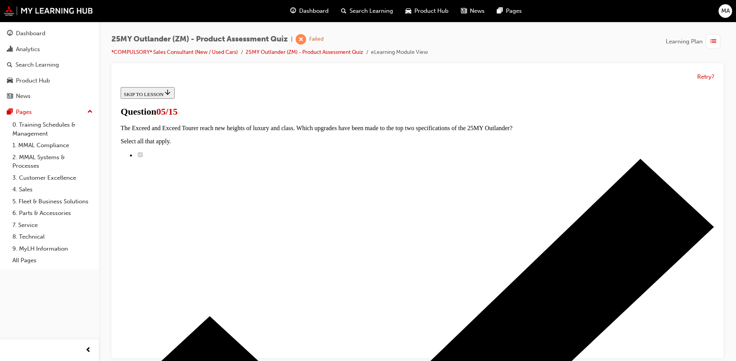
scroll to position [116, 0]
radio input "true"
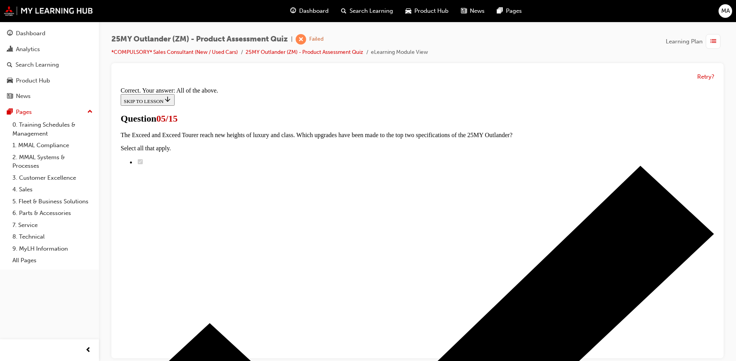
scroll to position [183, 0]
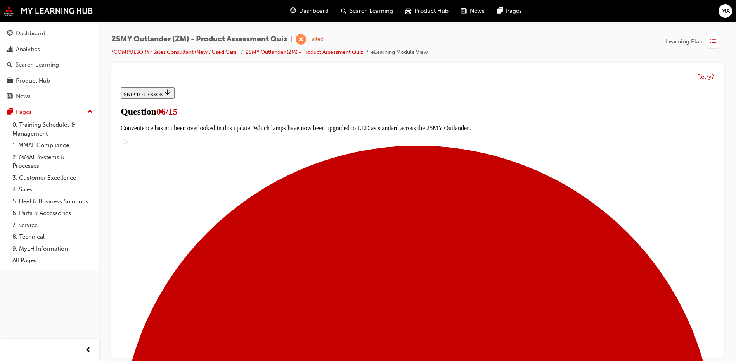
scroll to position [194, 0]
radio input "true"
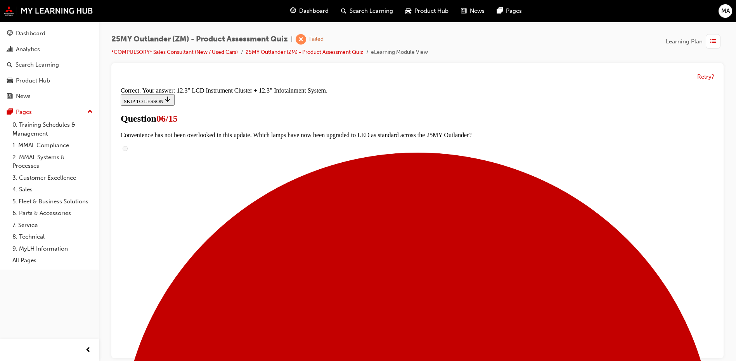
scroll to position [257, 0]
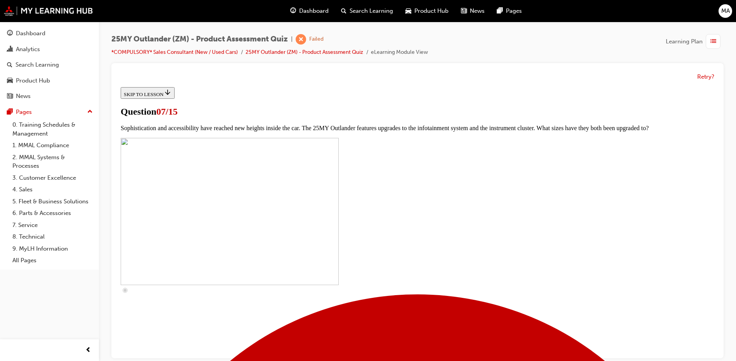
scroll to position [233, 0]
checkbox input "true"
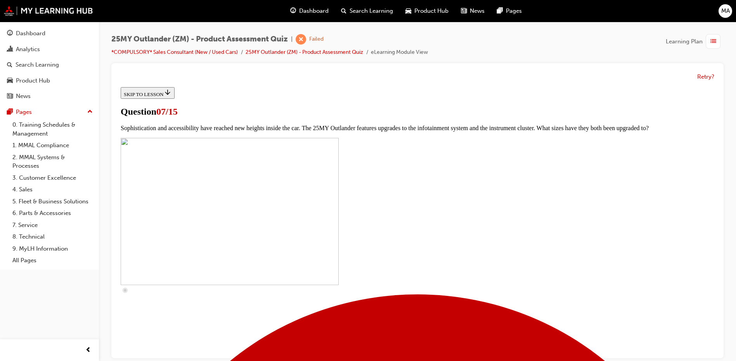
checkbox input "true"
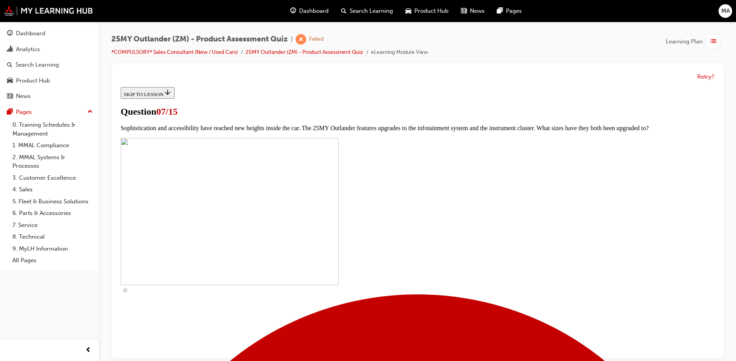
checkbox input "true"
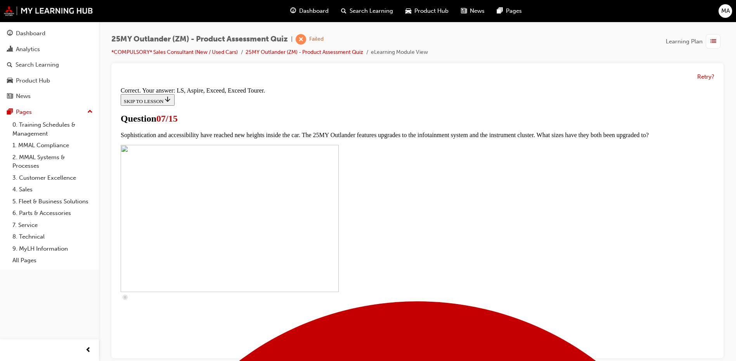
scroll to position [345, 0]
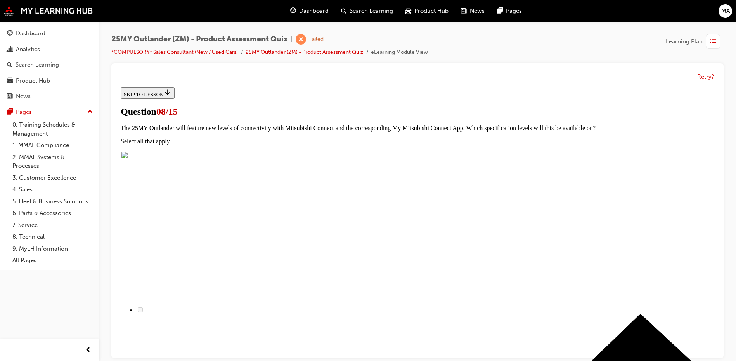
scroll to position [78, 0]
radio input "true"
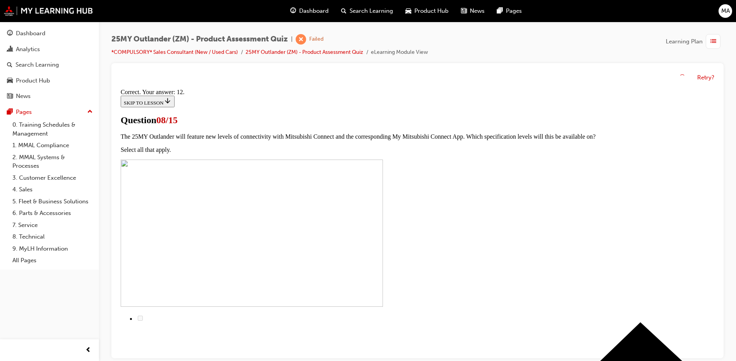
scroll to position [121, 0]
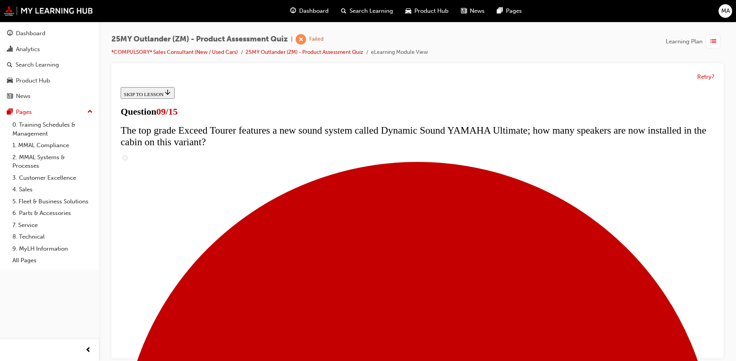
scroll to position [310, 0]
radio input "true"
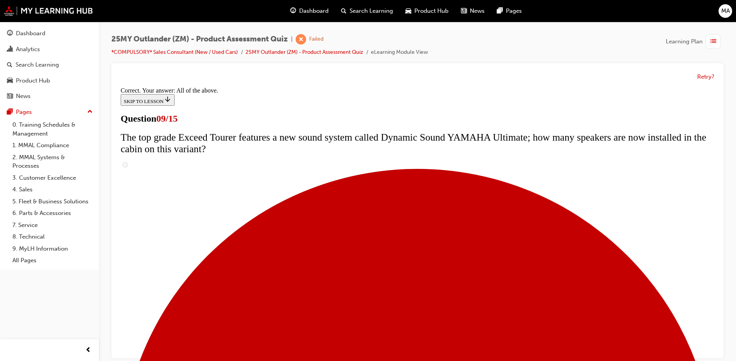
scroll to position [399, 0]
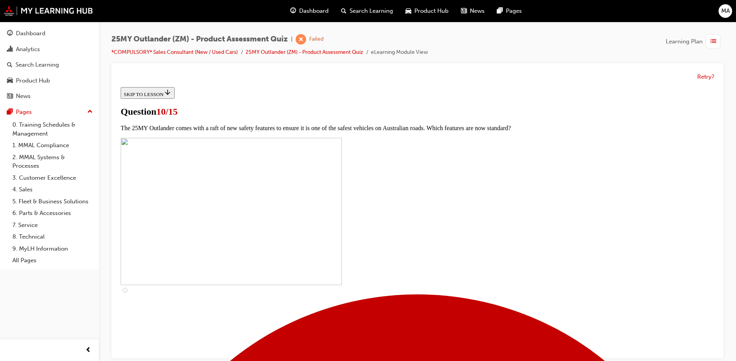
scroll to position [194, 0]
checkbox input "true"
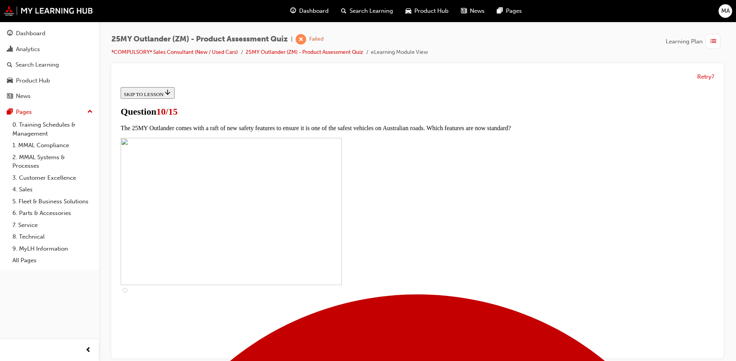
checkbox input "true"
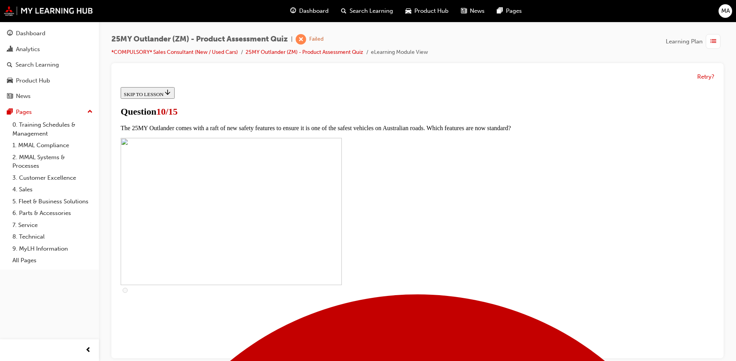
scroll to position [271, 0]
checkbox input "true"
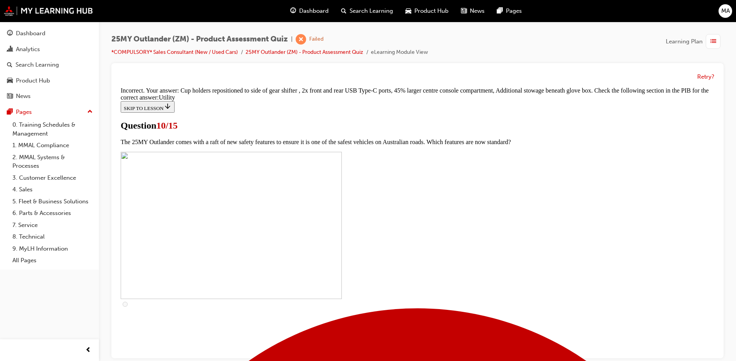
scroll to position [374, 0]
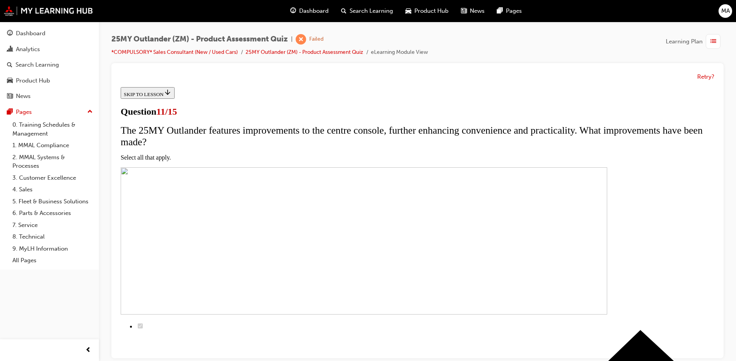
scroll to position [78, 0]
checkbox input "true"
drag, startPoint x: 323, startPoint y: 255, endPoint x: 324, endPoint y: 225, distance: 30.6
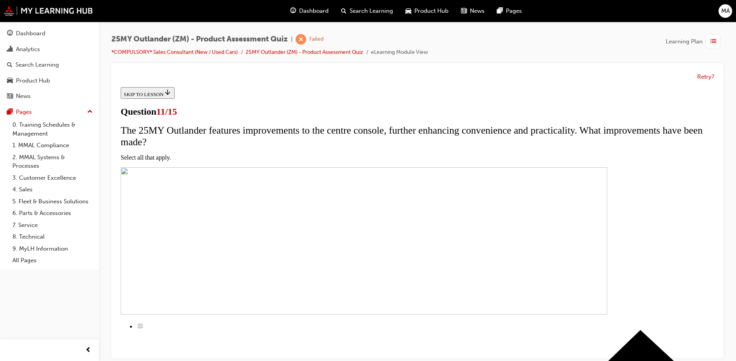
checkbox input "true"
drag, startPoint x: 323, startPoint y: 223, endPoint x: 326, endPoint y: 196, distance: 26.5
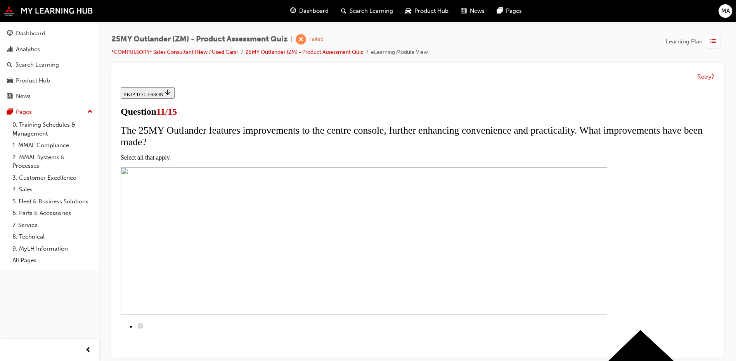
checkbox input "true"
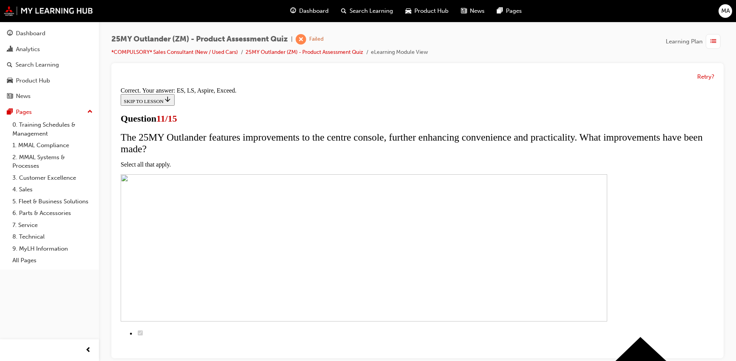
scroll to position [179, 0]
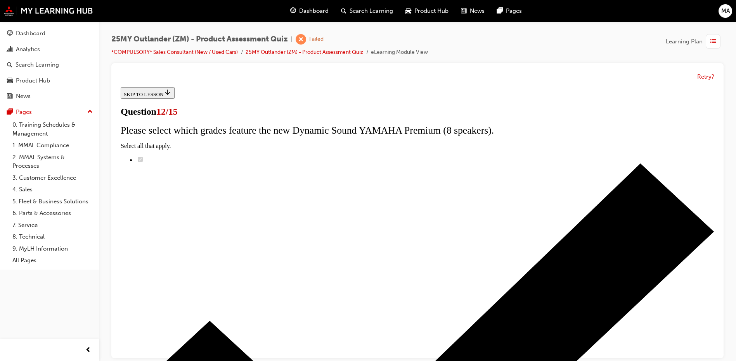
scroll to position [61, 0]
radio input "true"
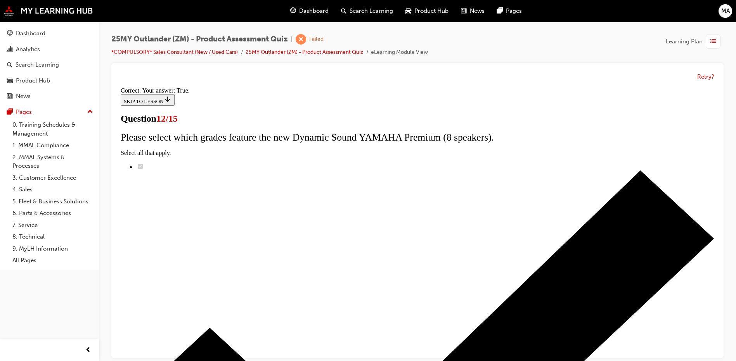
scroll to position [86, 0]
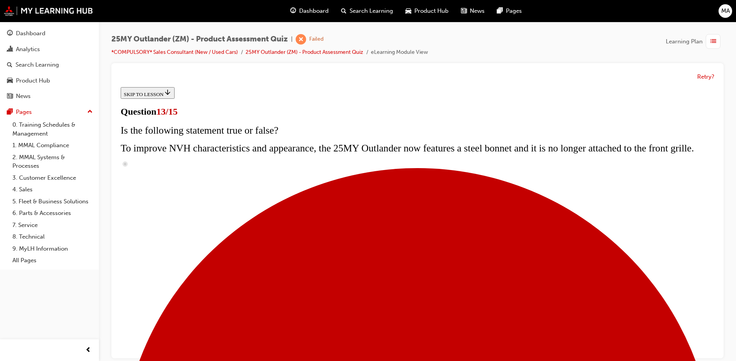
scroll to position [78, 0]
radio input "true"
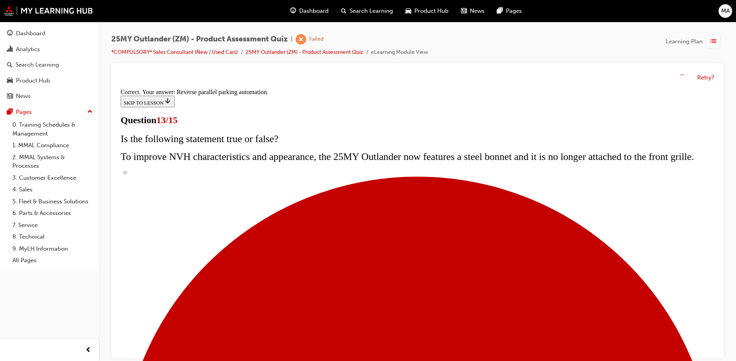
scroll to position [197, 0]
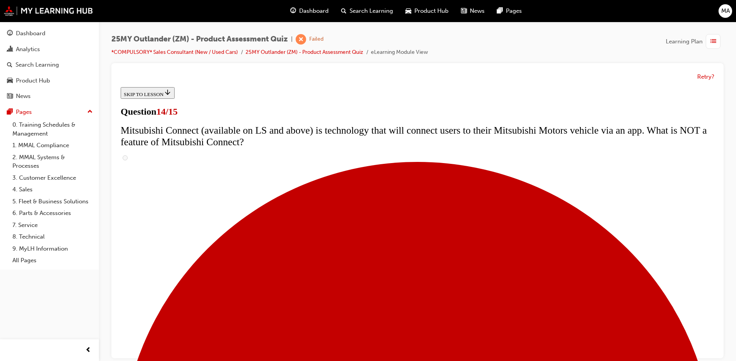
scroll to position [194, 0]
radio input "true"
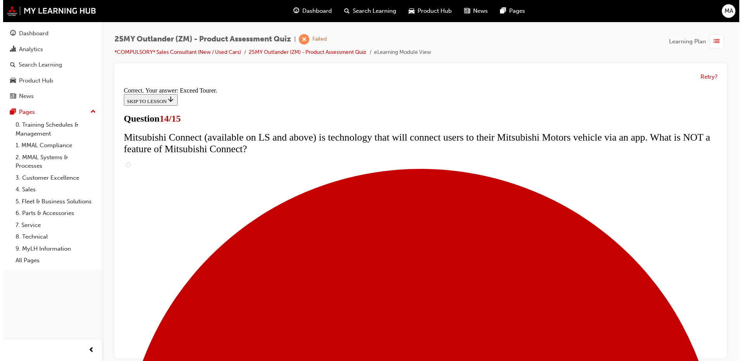
scroll to position [319, 0]
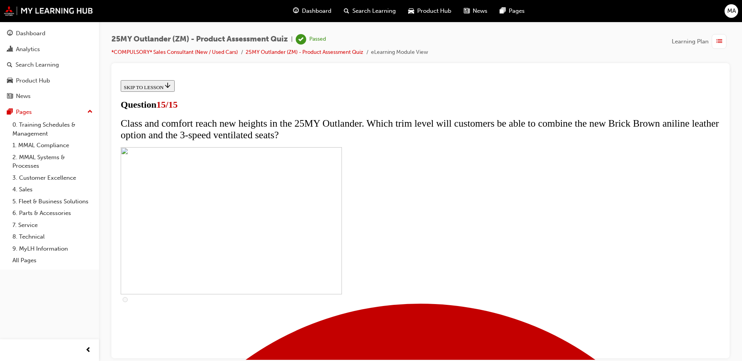
scroll to position [112, 0]
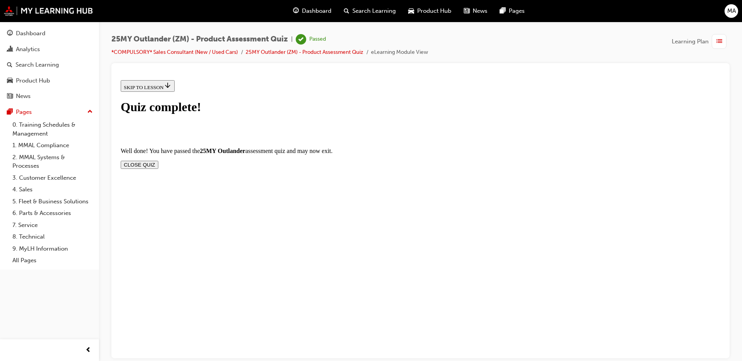
click at [158, 161] on button "CLOSE QUIZ" at bounding box center [140, 165] width 38 height 8
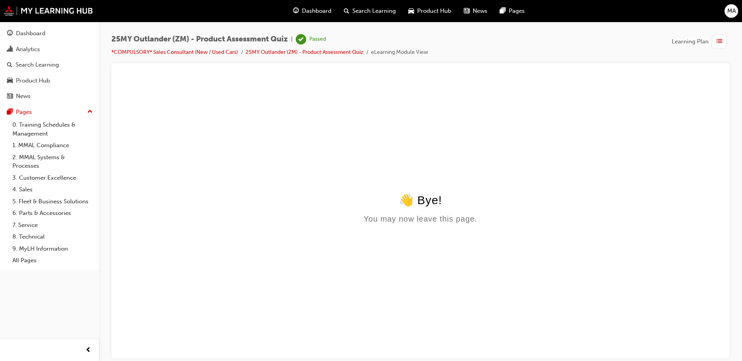
scroll to position [0, 0]
